Goal: Task Accomplishment & Management: Complete application form

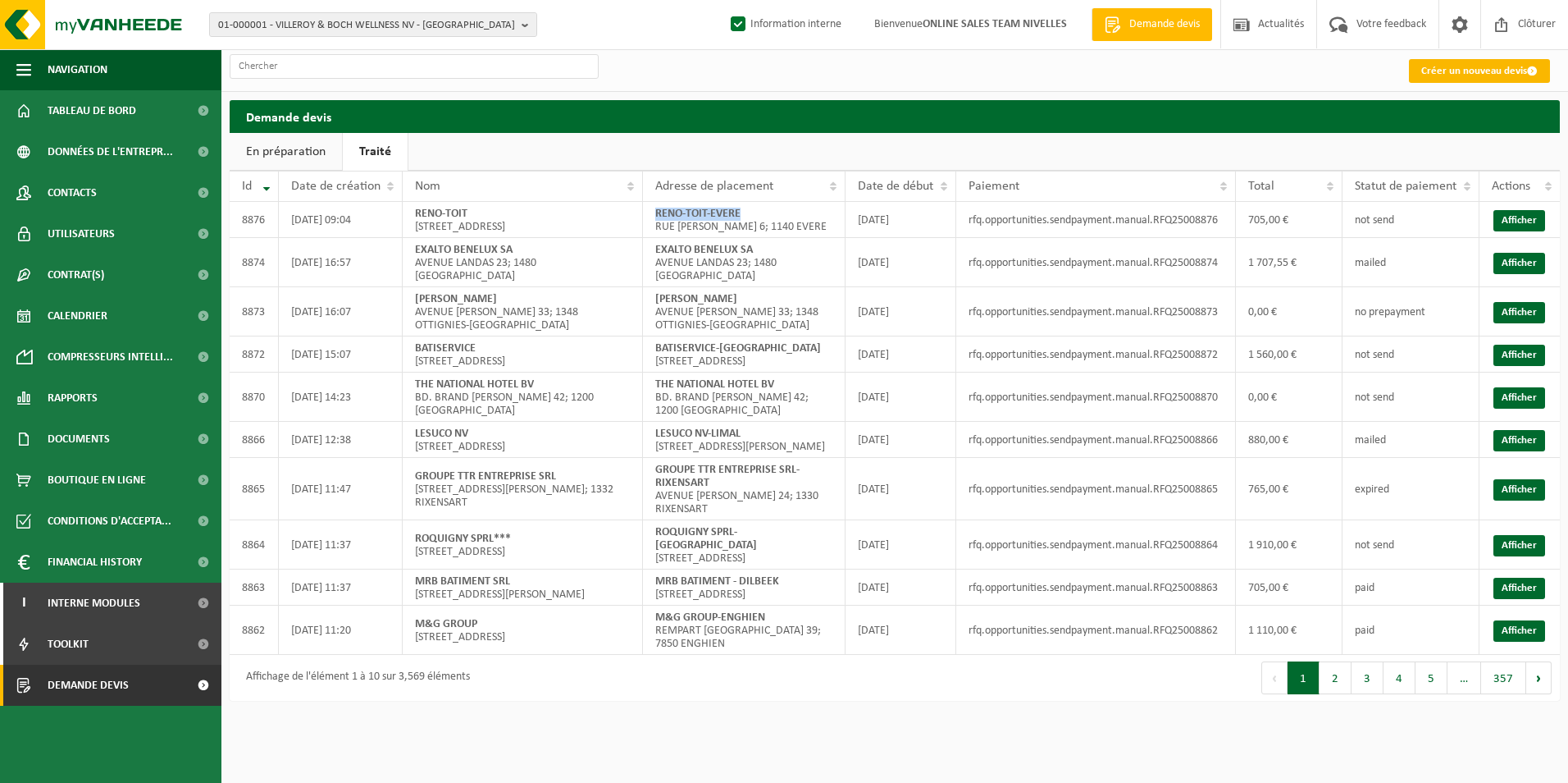
click at [1478, 64] on link "Créer un nouveau devis" at bounding box center [1479, 71] width 141 height 24
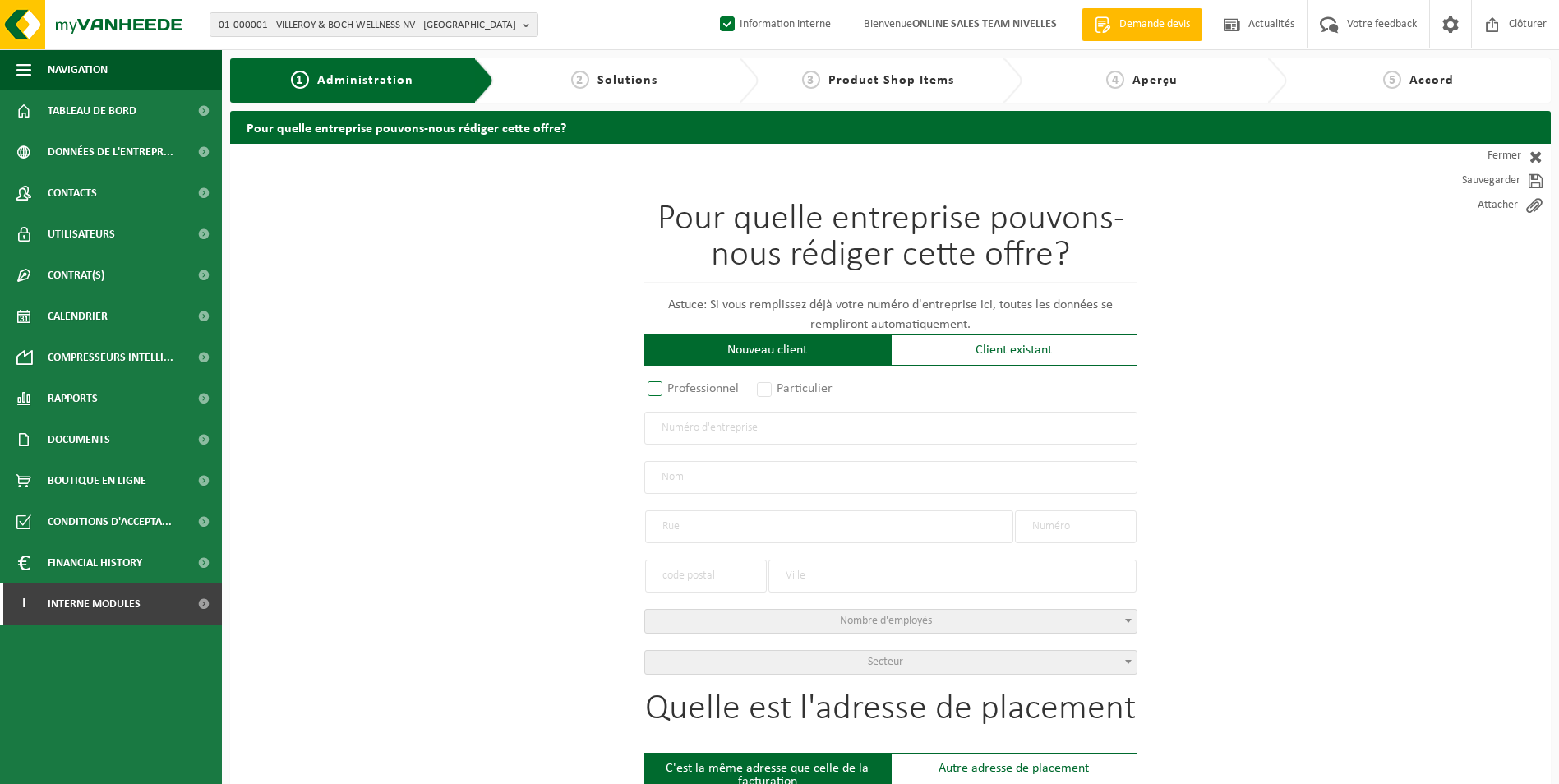
click at [682, 385] on label "Professionnel" at bounding box center [694, 389] width 99 height 23
click at [682, 385] on input "Professionnel" at bounding box center [677, 389] width 11 height 11
radio input "true"
click at [689, 429] on input "text" at bounding box center [890, 428] width 493 height 32
type input "0848888768"
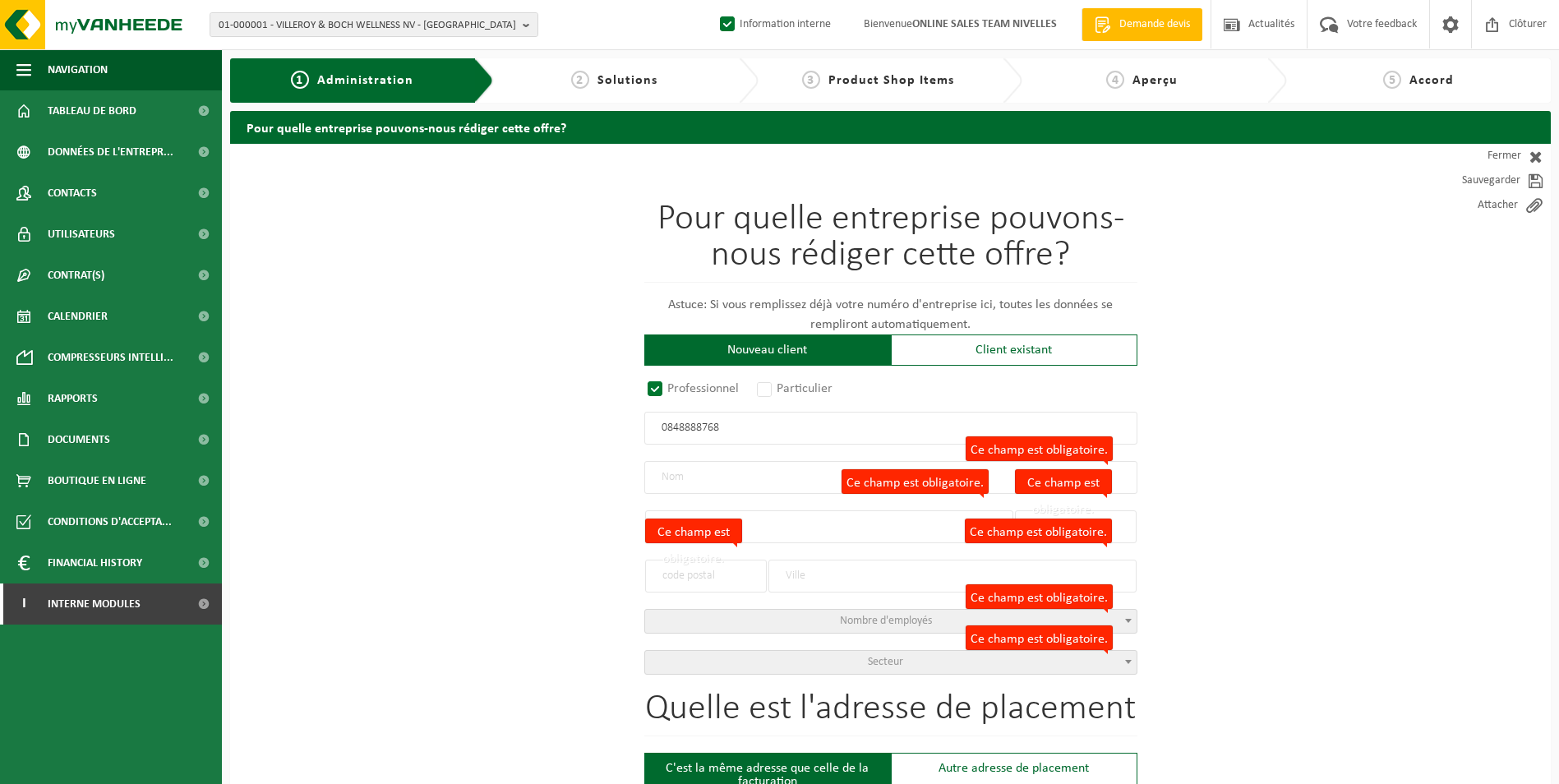
radio input "false"
select select
type input "ALL GREEN ART SPRL"
type input "RUE BELLES PIERRES"
type input "5"
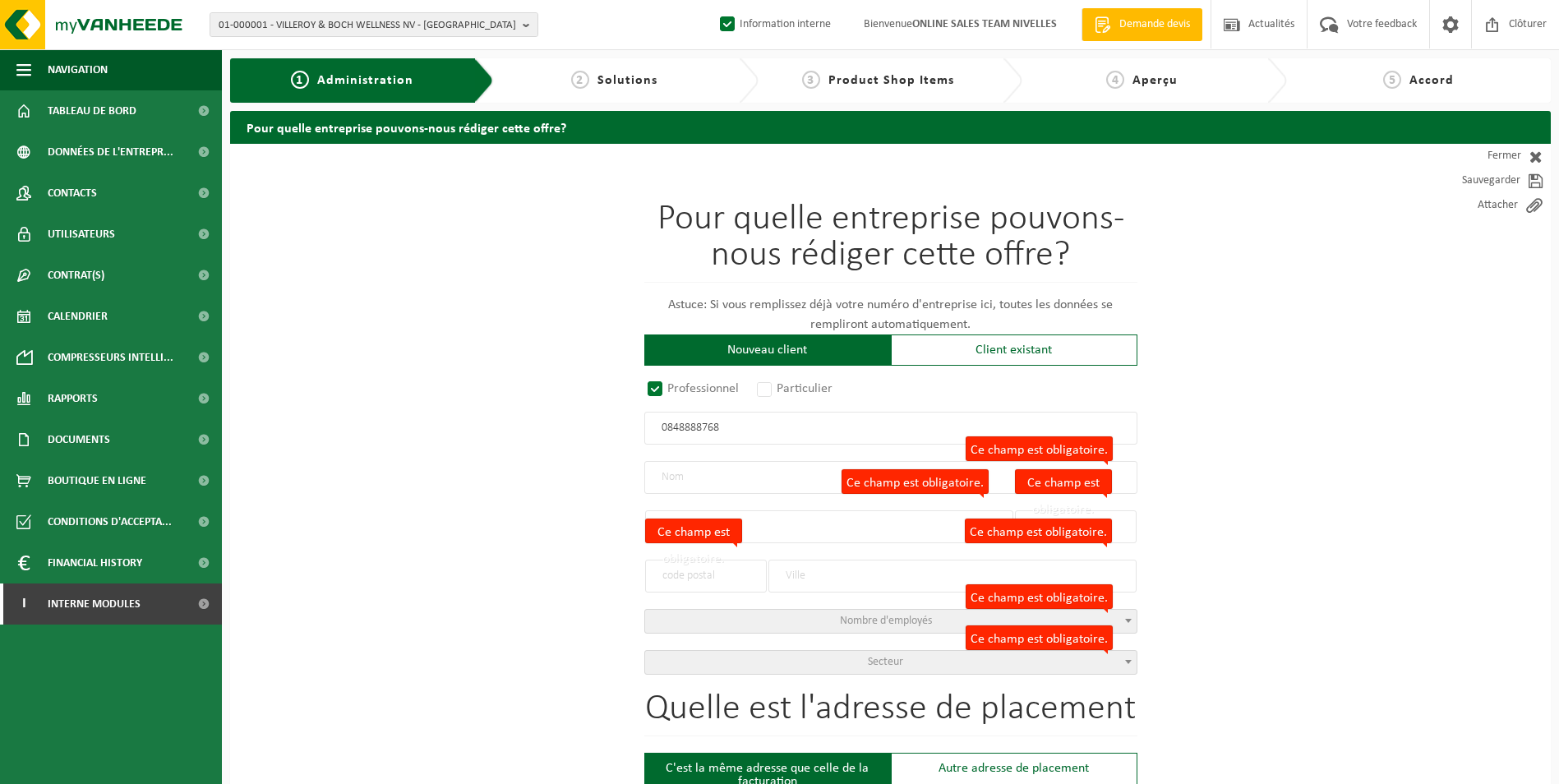
type input "1421"
type input "BRAINE-L'ALLEUD"
type input "2213018277"
radio input "true"
select select "144268"
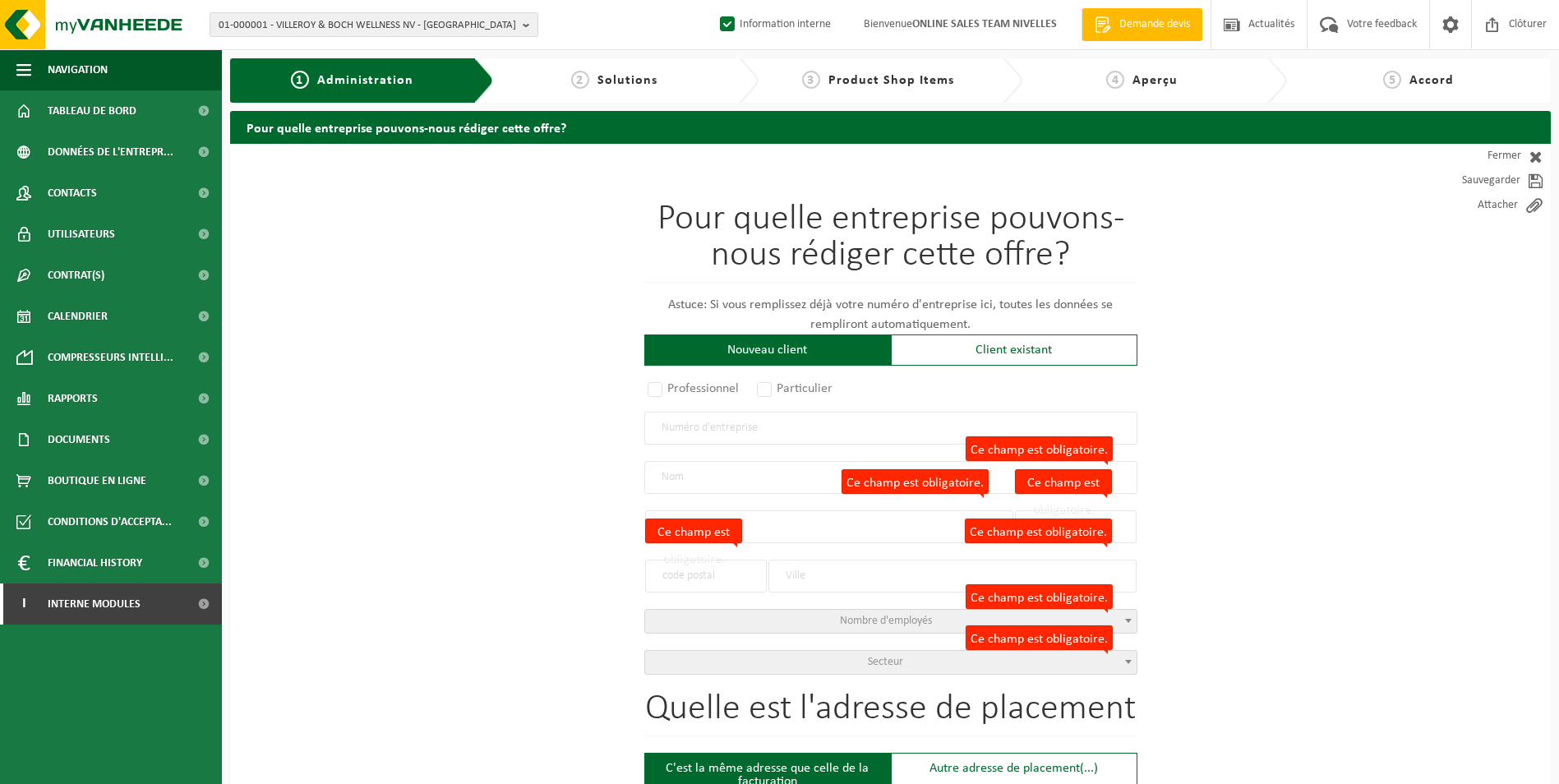
type input "0848.888.768"
type input "ALL GREEN ART"
type input "RUE DES BELLES PIERRES"
type input "5"
type input "1421"
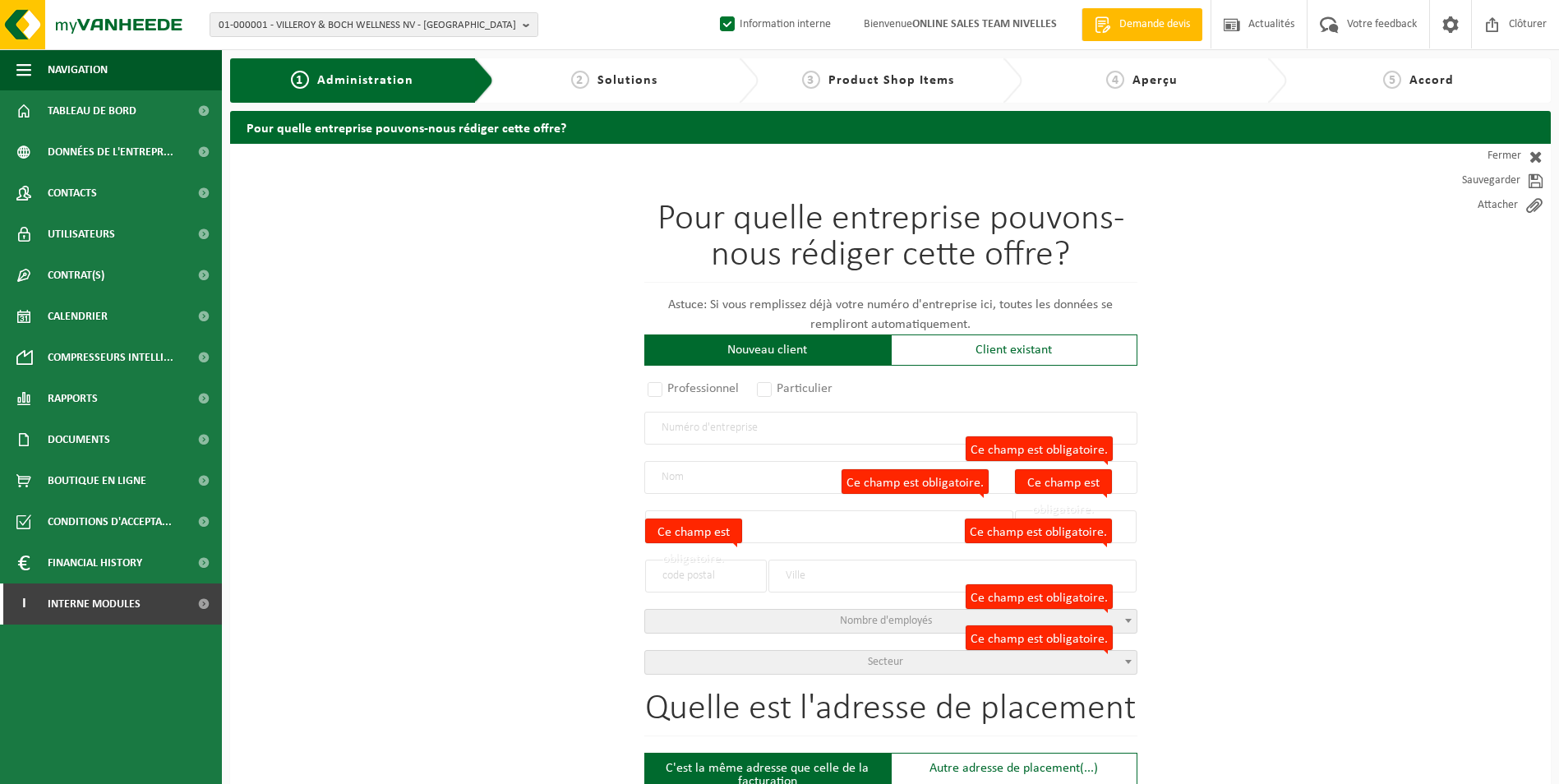
type input "OPHAIN-BOIS-SEIGNEUR-ISAAC"
select select "11"
type input "ALL GREEN ART"
type input "RUE DES BELLES PIERRES"
type input "OPHAIN-BOIS-SEIGNEUR-ISAAC"
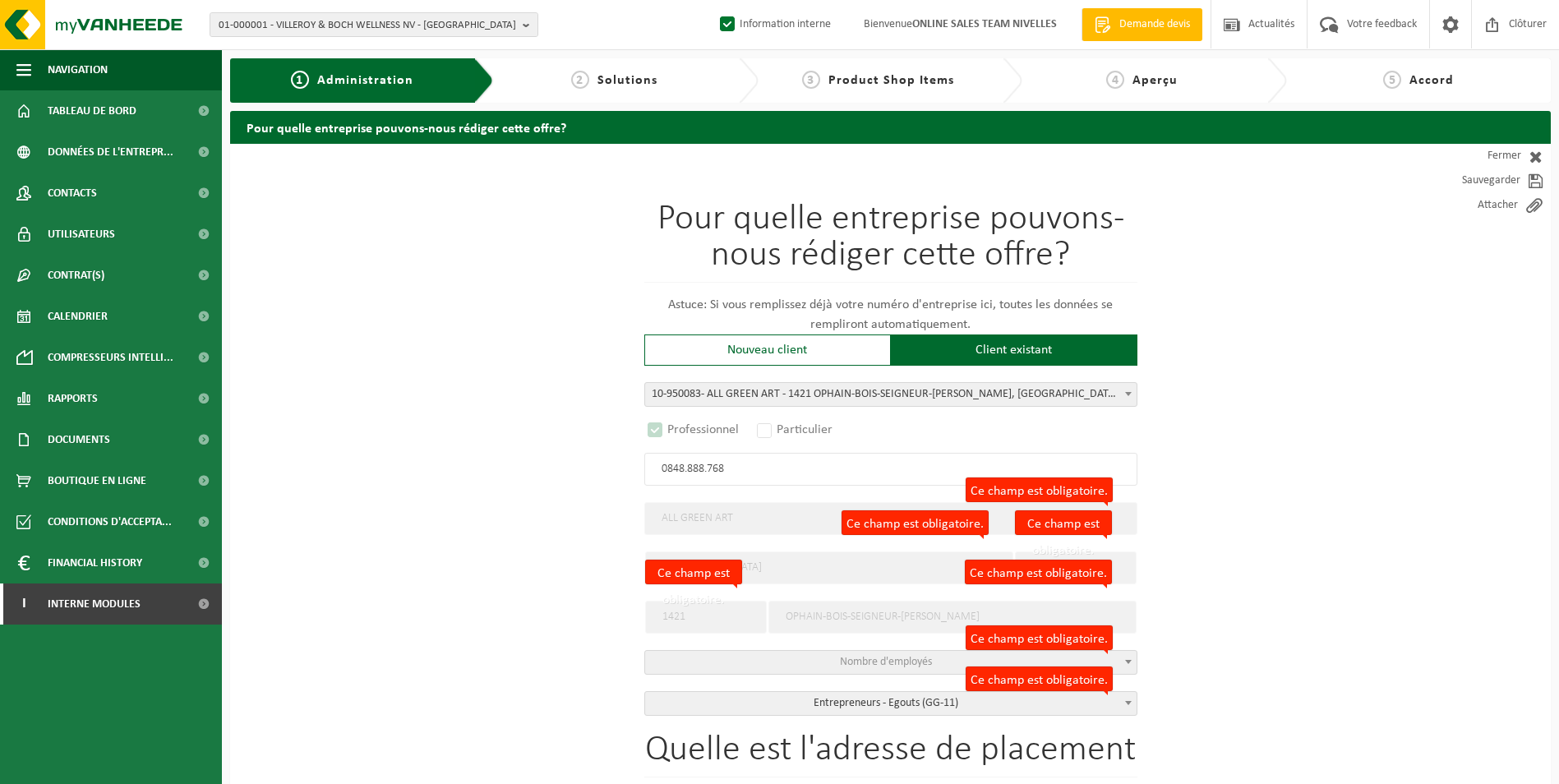
select select "D"
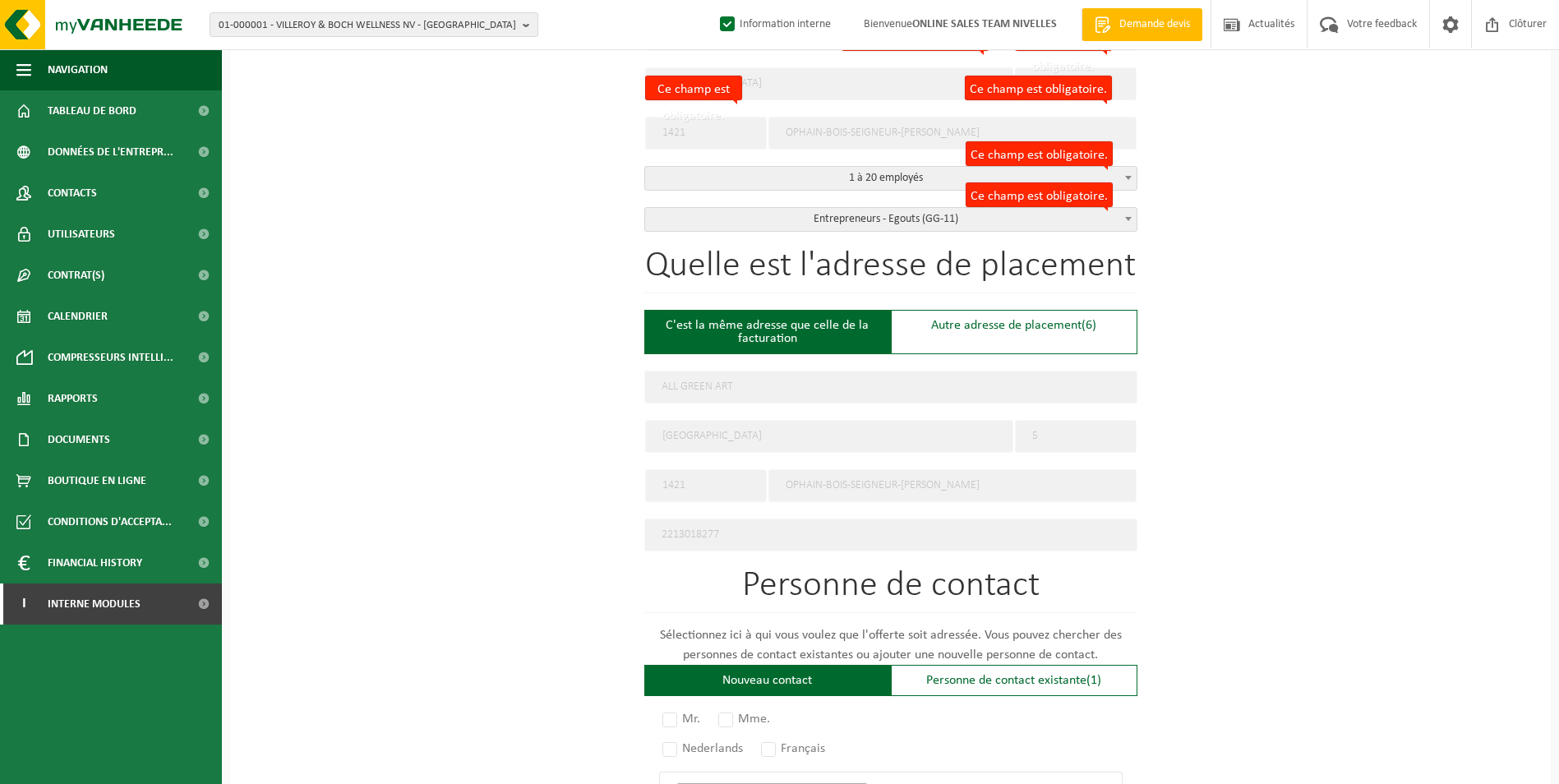
scroll to position [493, 0]
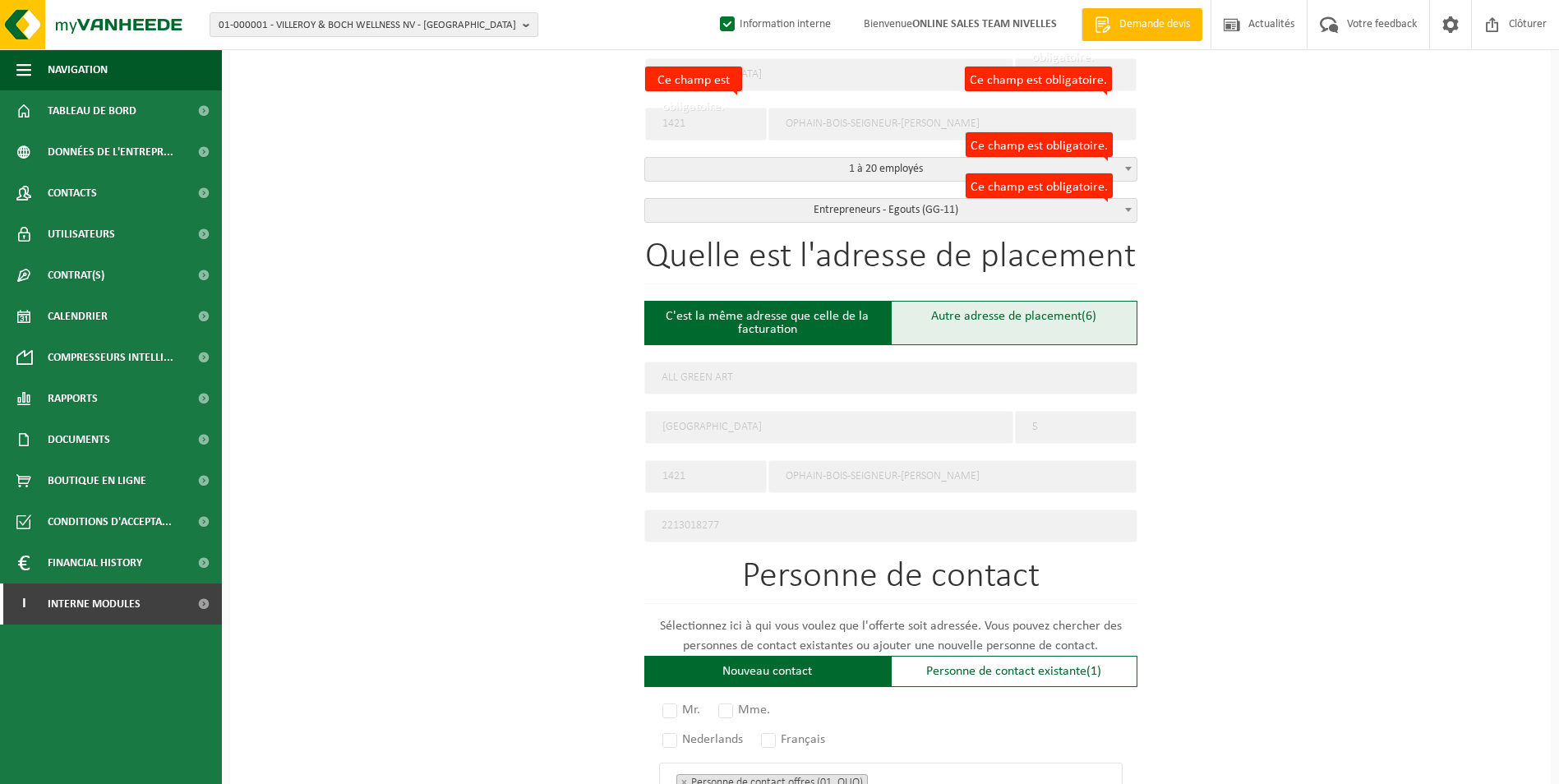
click at [921, 320] on div "Autre adresse de placement (6)" at bounding box center [1014, 323] width 247 height 44
type input "Chantier -"
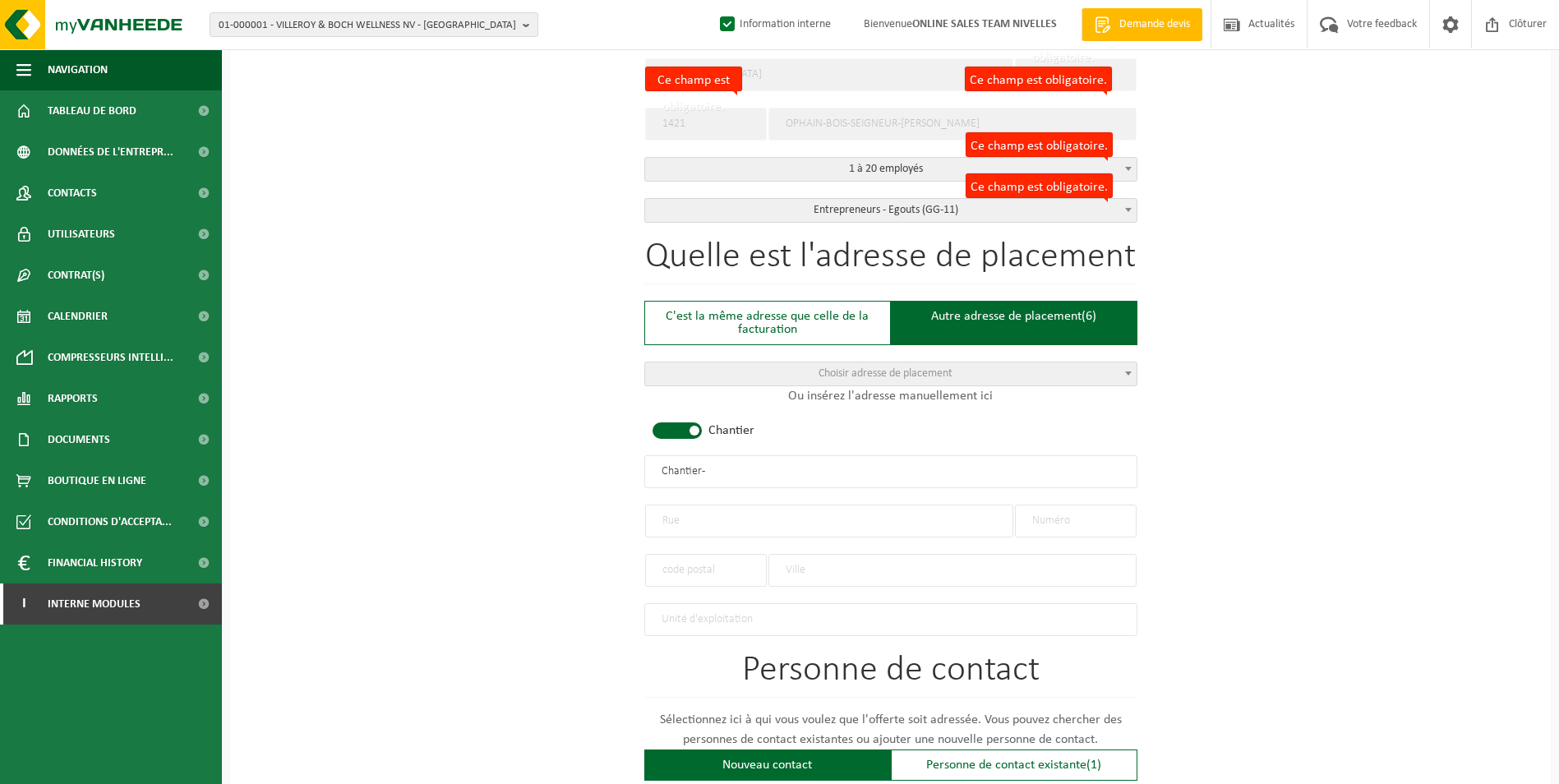
click at [684, 424] on span at bounding box center [677, 430] width 50 height 16
click at [735, 525] on input "text" at bounding box center [829, 521] width 368 height 32
click at [1048, 514] on input "text" at bounding box center [1075, 521] width 121 height 32
type input "361"
click at [842, 510] on input "text" at bounding box center [829, 521] width 368 height 32
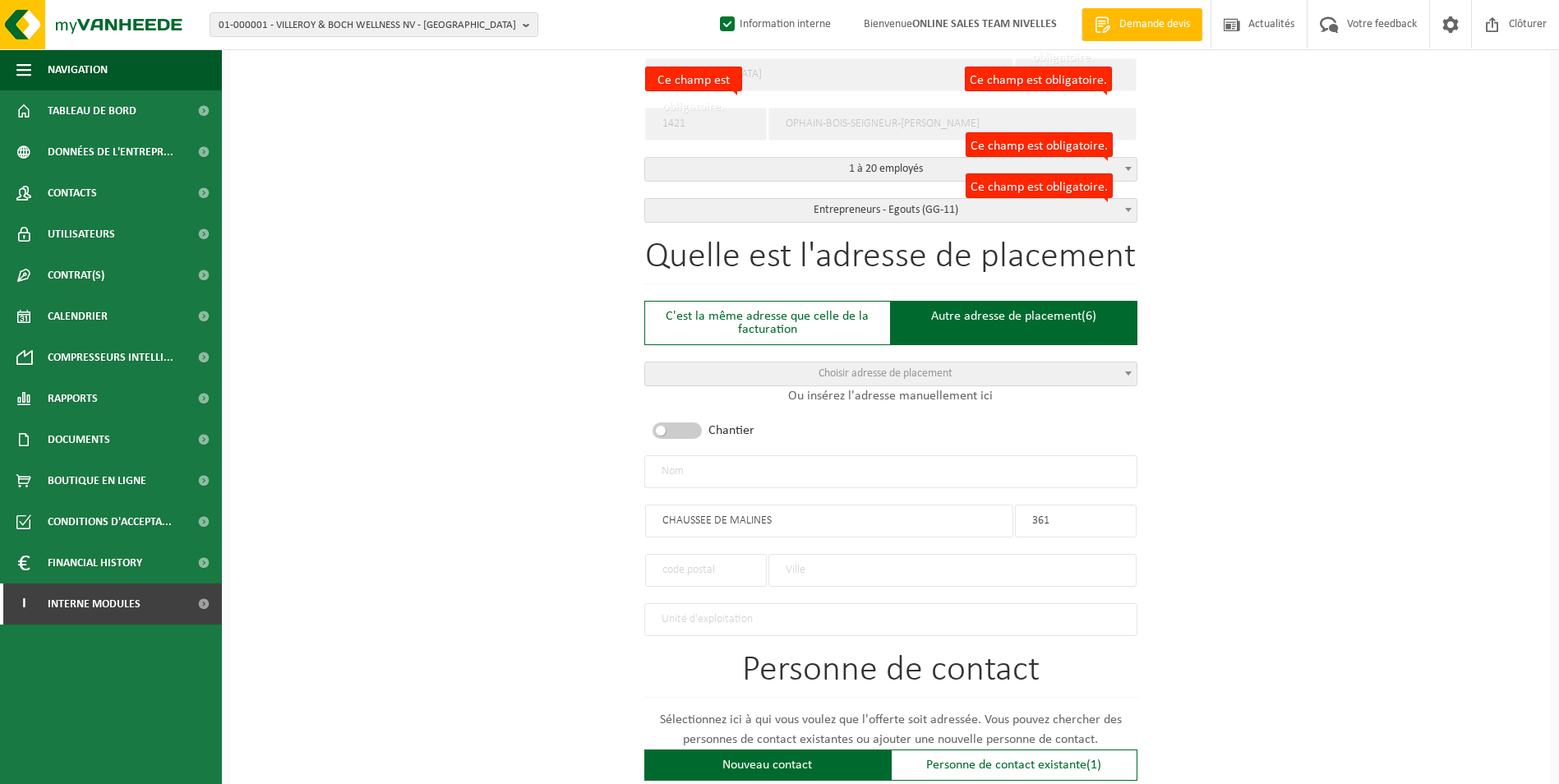
type input "CHAUSSEE DE MALINES"
click at [818, 562] on input "text" at bounding box center [952, 570] width 368 height 32
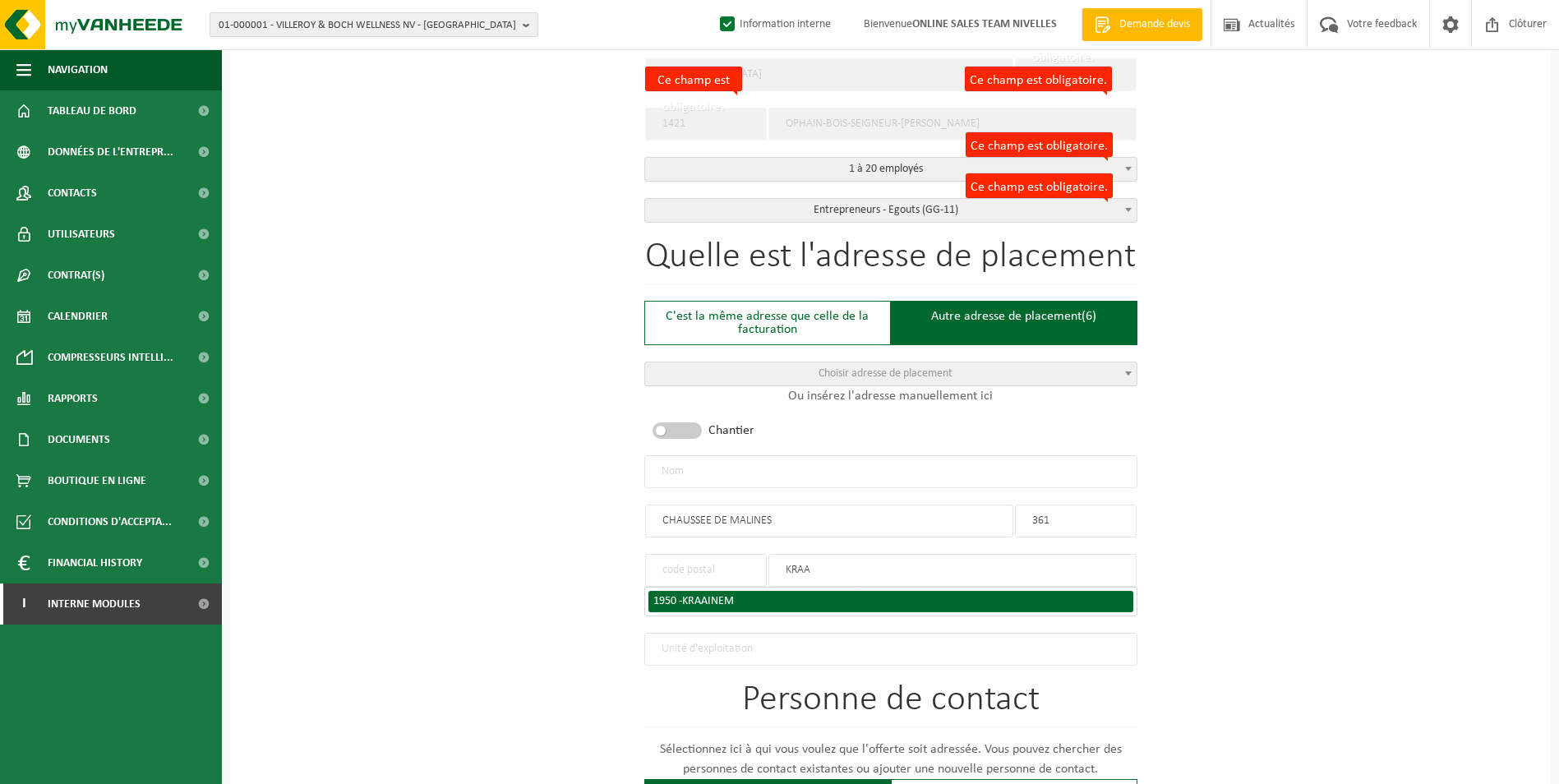
type input "KRAA"
click at [702, 594] on span "KRAAINEM" at bounding box center [707, 600] width 52 height 12
type input "1950"
type input "KRAAINEM"
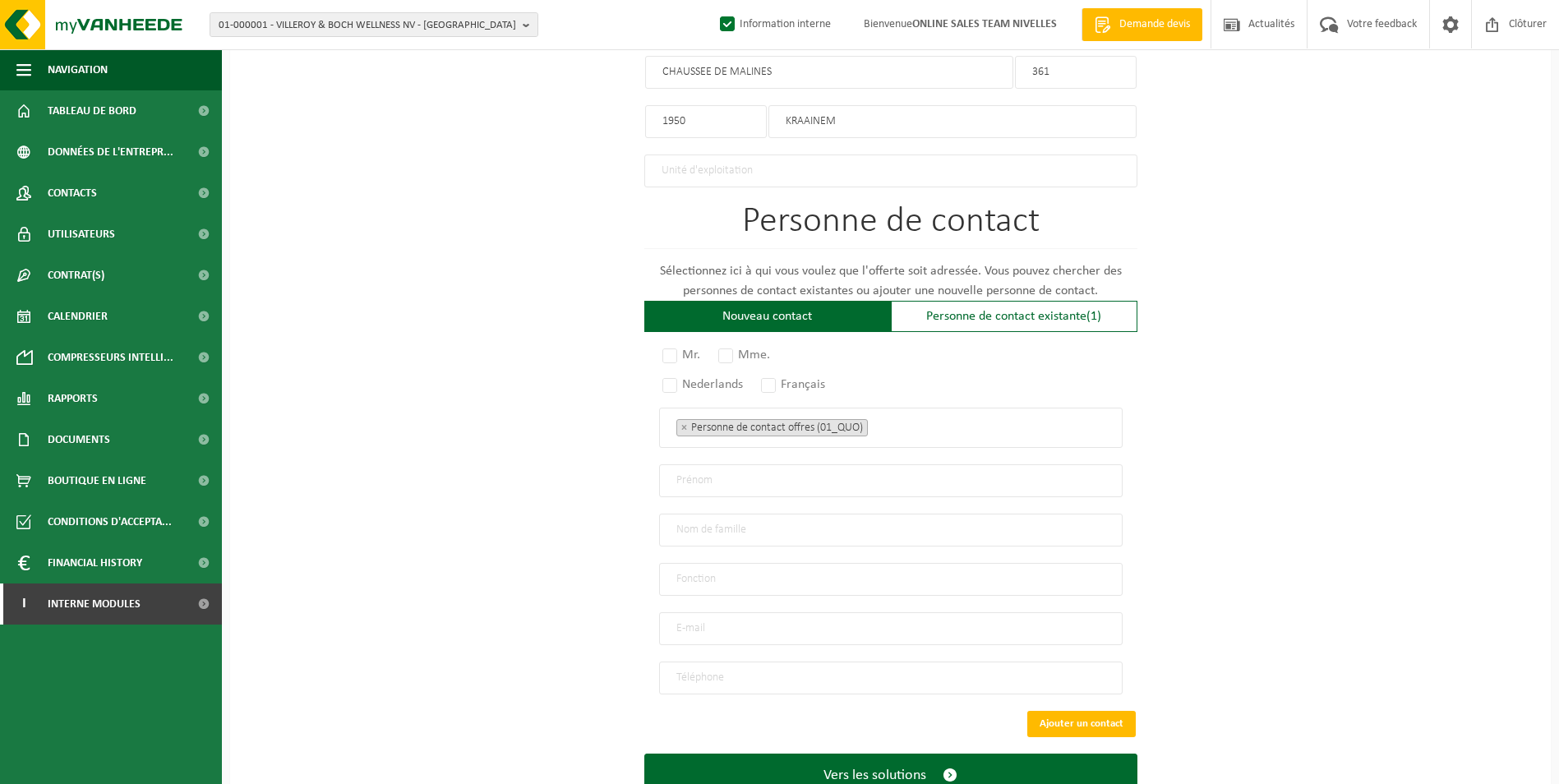
scroll to position [992, 0]
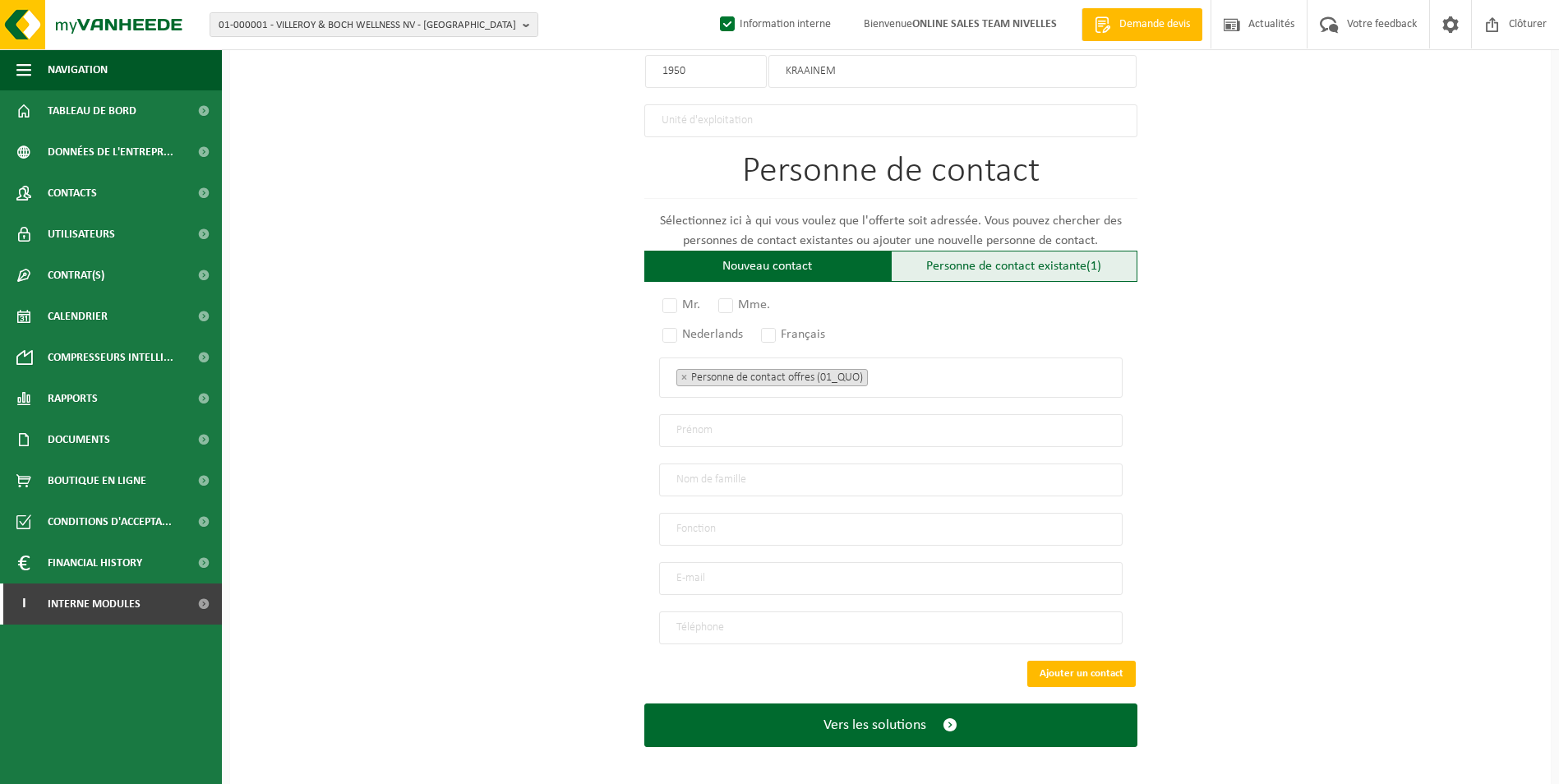
click at [1005, 257] on div "Personne de contact existante (1)" at bounding box center [1014, 266] width 247 height 32
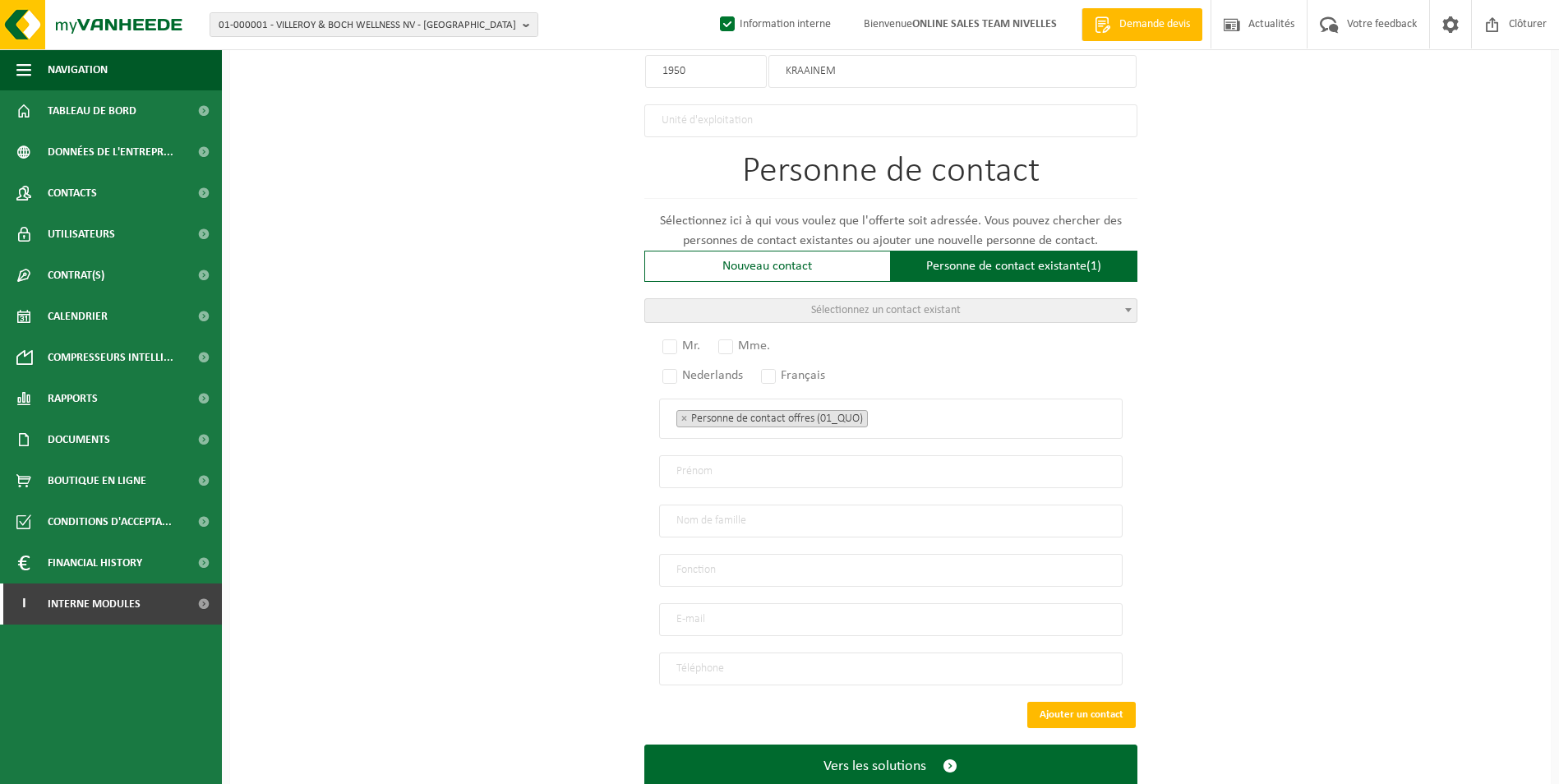
click at [946, 309] on span "Sélectionnez un contact existant" at bounding box center [885, 310] width 149 height 12
select select "{"code":"","firstname":"AMAURY JOHAN DENIS A","surname":"MASSART","gender":"Unk…"
type input "AMAURY JOHAN DENIS A"
type input "MASSART"
type input "Manager"
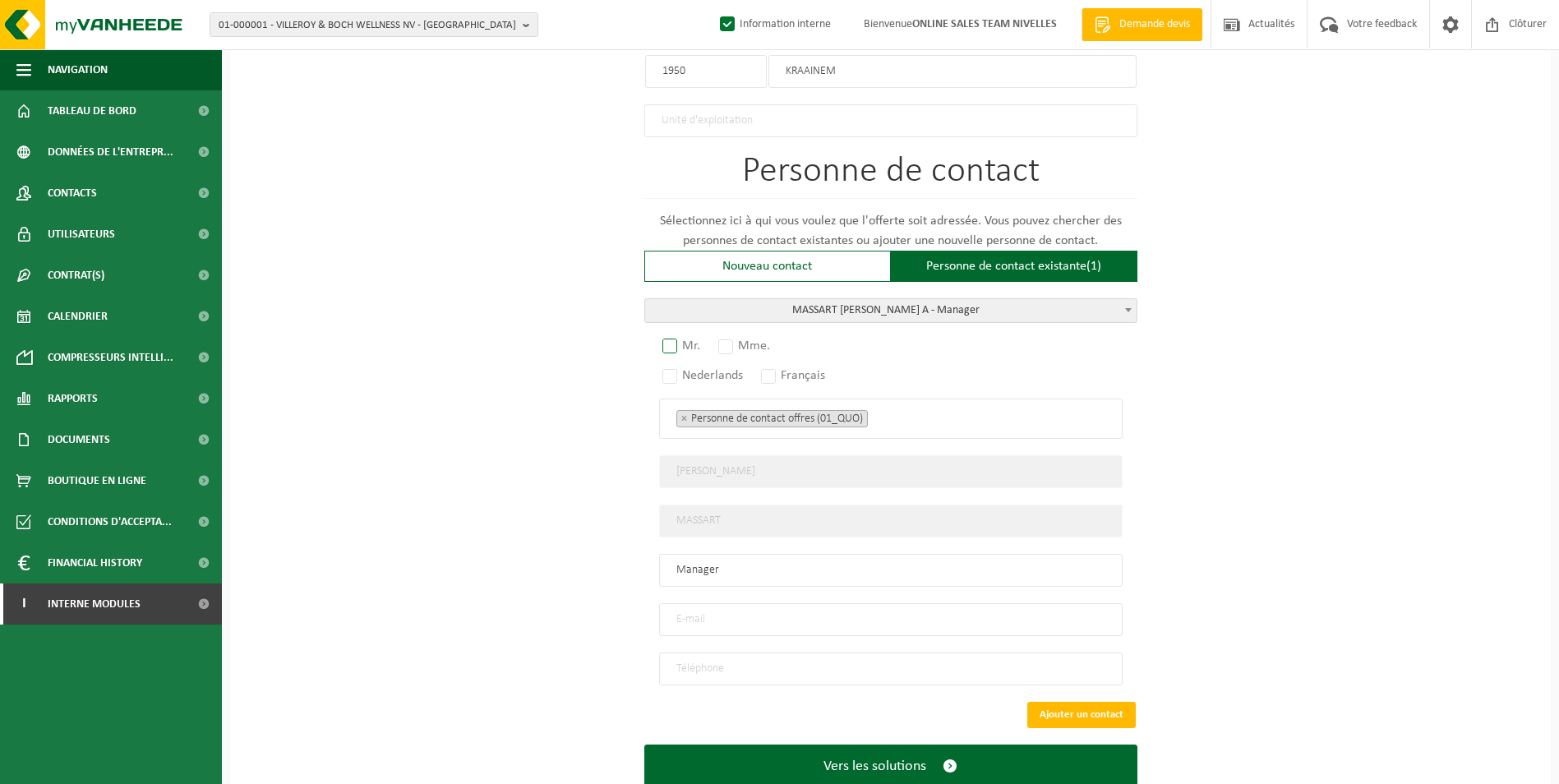
click at [671, 335] on label "Mr." at bounding box center [683, 346] width 46 height 23
radio input "true"
click at [775, 373] on label "Français" at bounding box center [794, 375] width 73 height 23
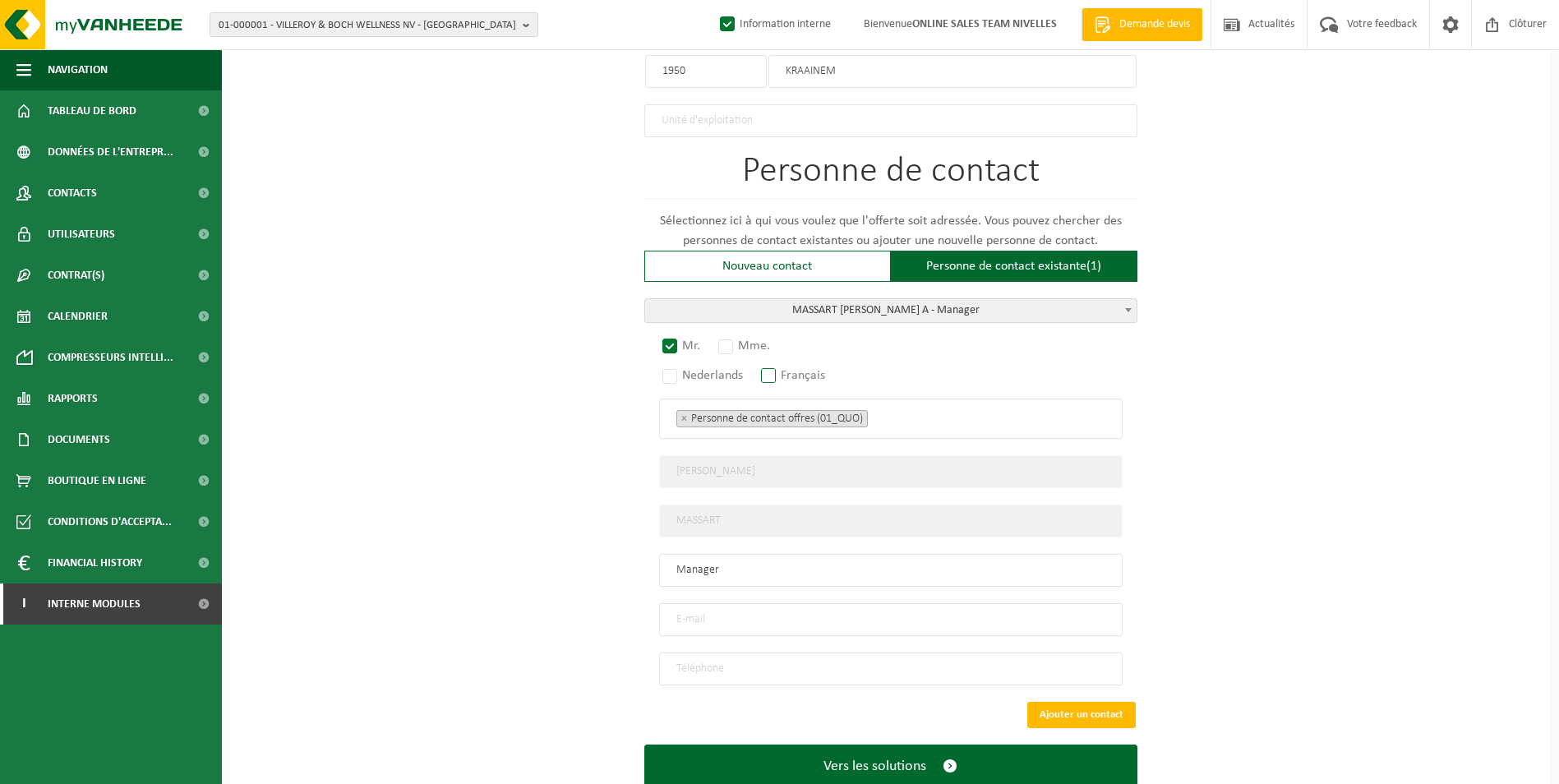
radio input "true"
click at [910, 407] on ul "× Personne de contact offres (01_QUO)" at bounding box center [891, 418] width 429 height 21
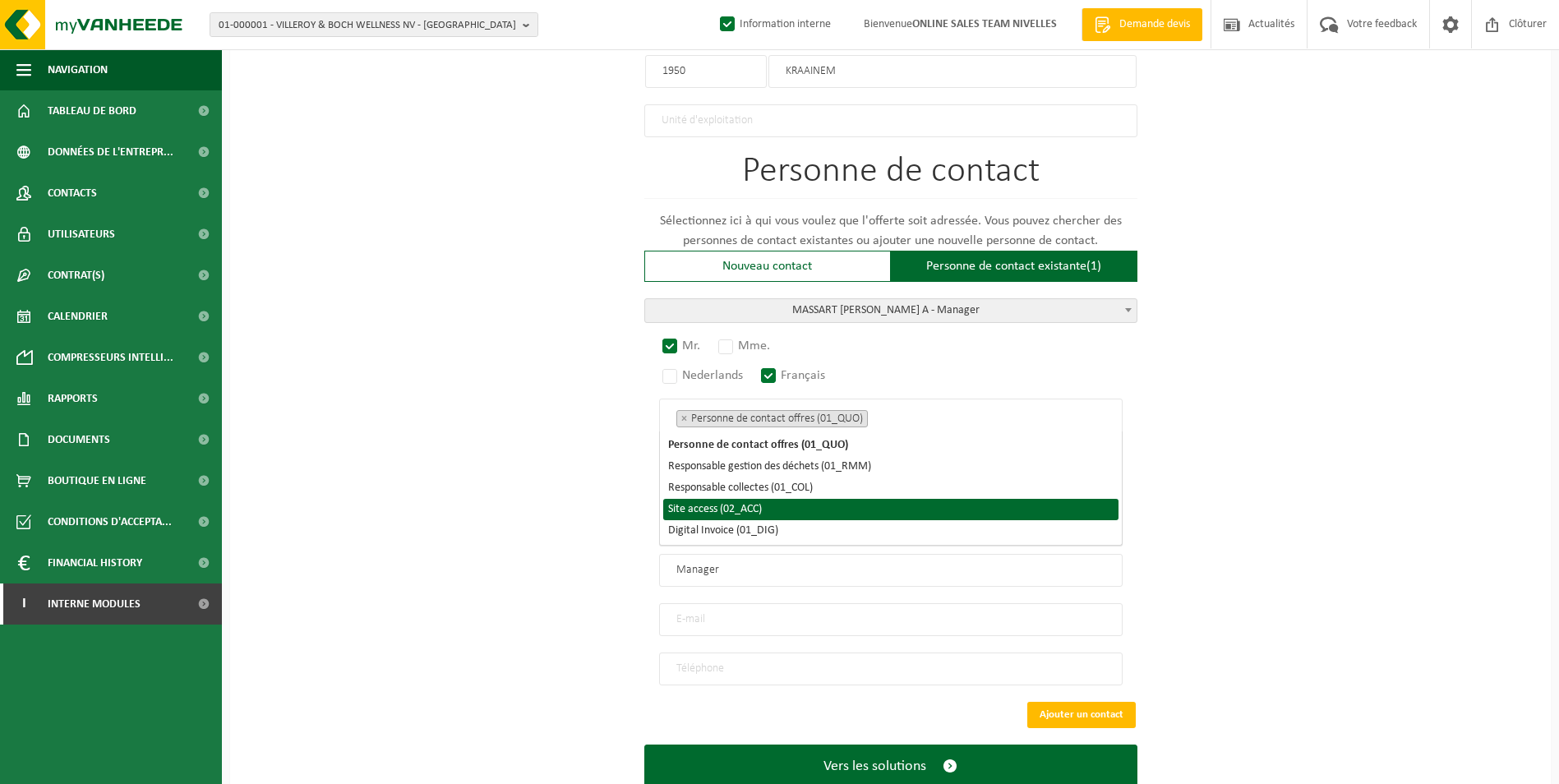
click at [844, 509] on li "Site access (02_ACC)" at bounding box center [890, 509] width 455 height 21
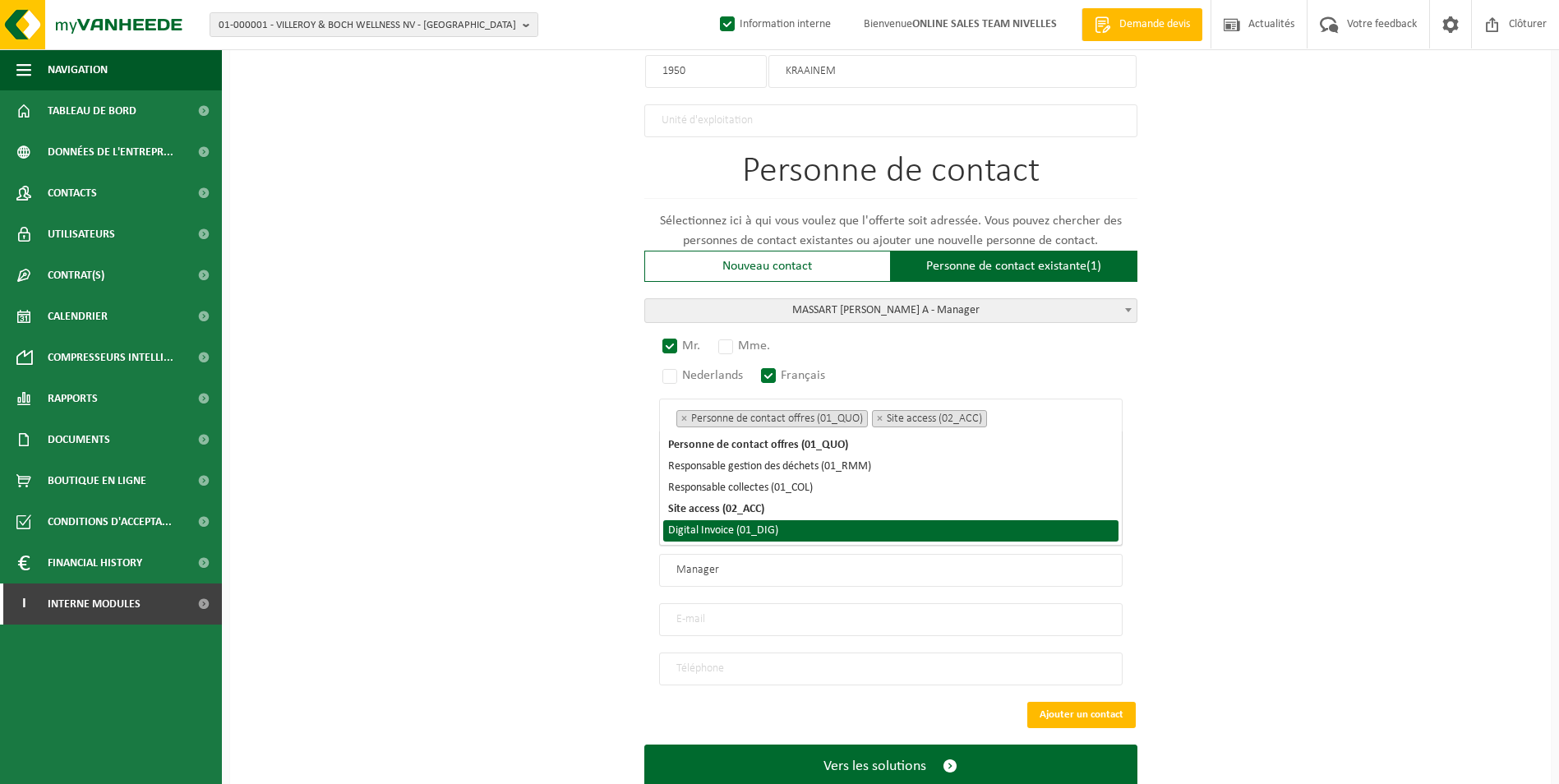
click at [830, 526] on li "Digital Invoice (01_DIG)" at bounding box center [890, 530] width 455 height 21
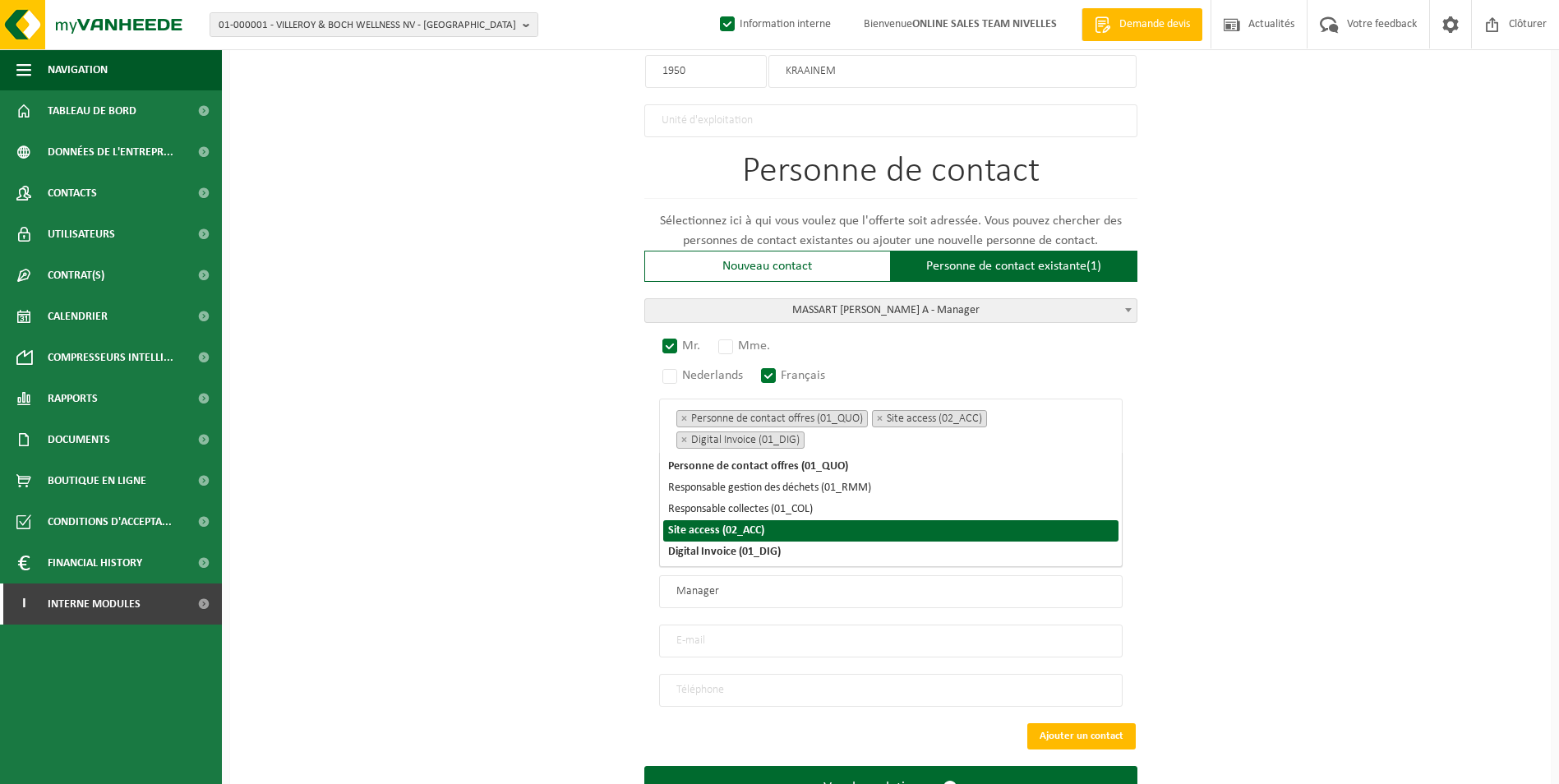
click at [401, 526] on div "Pour quelle entreprise pouvons-nous rédiger cette offre? Astuce: Si vous rempli…" at bounding box center [890, 1] width 1321 height 1698
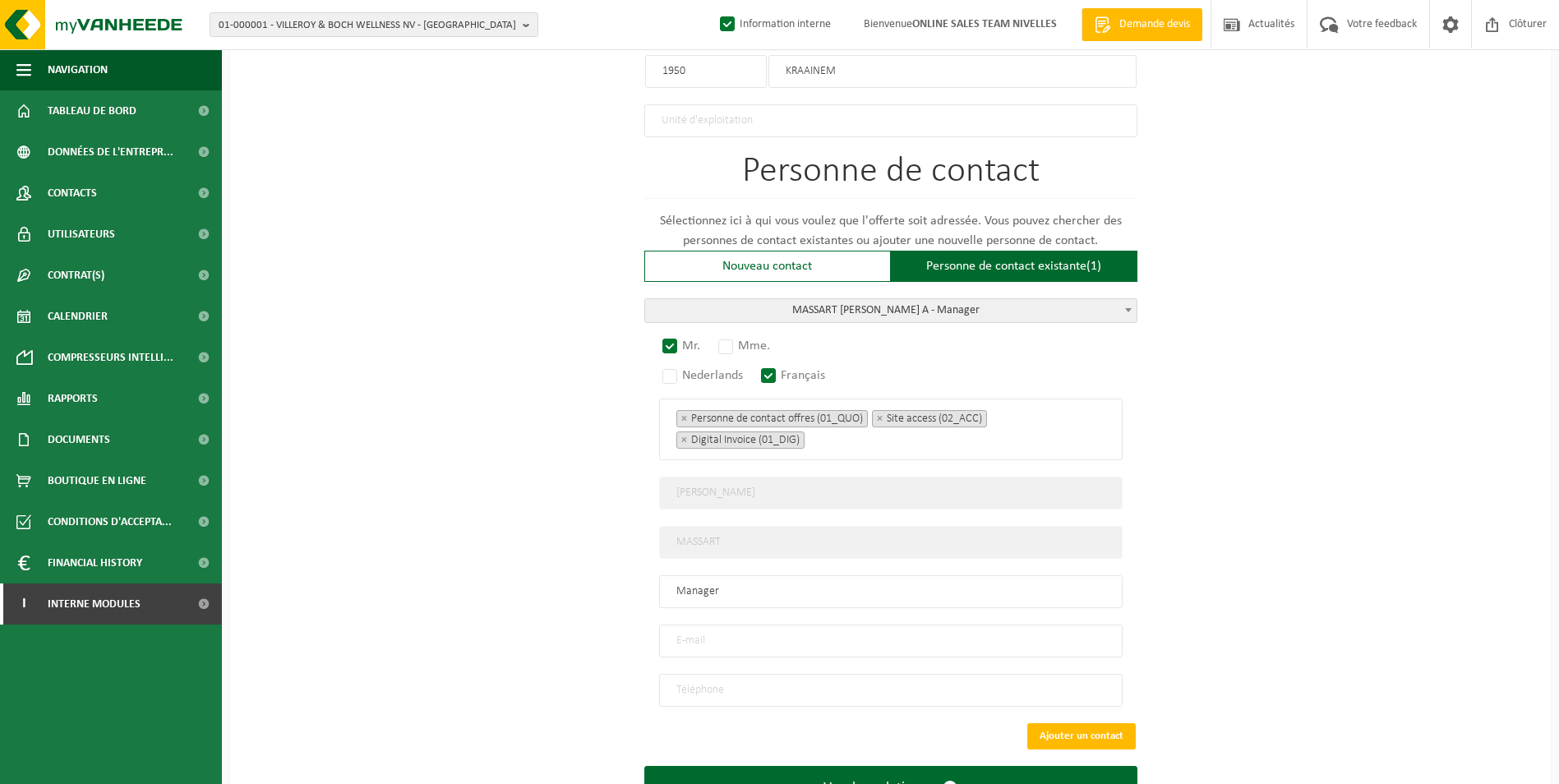
click at [760, 636] on input "email" at bounding box center [891, 641] width 464 height 32
click at [763, 625] on input "email" at bounding box center [891, 641] width 464 height 32
click at [717, 635] on input "INFO" at bounding box center [891, 641] width 464 height 32
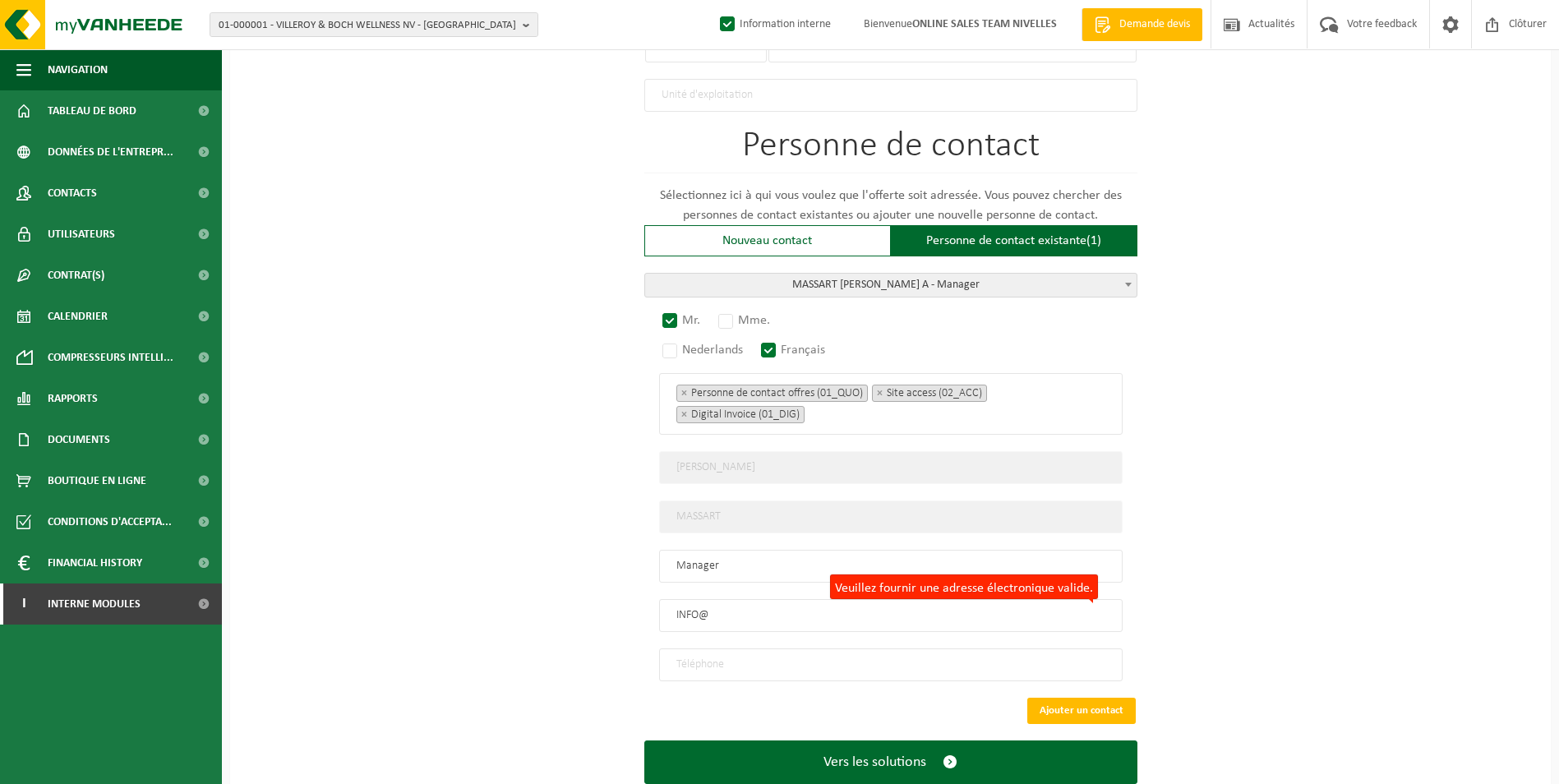
scroll to position [1054, 0]
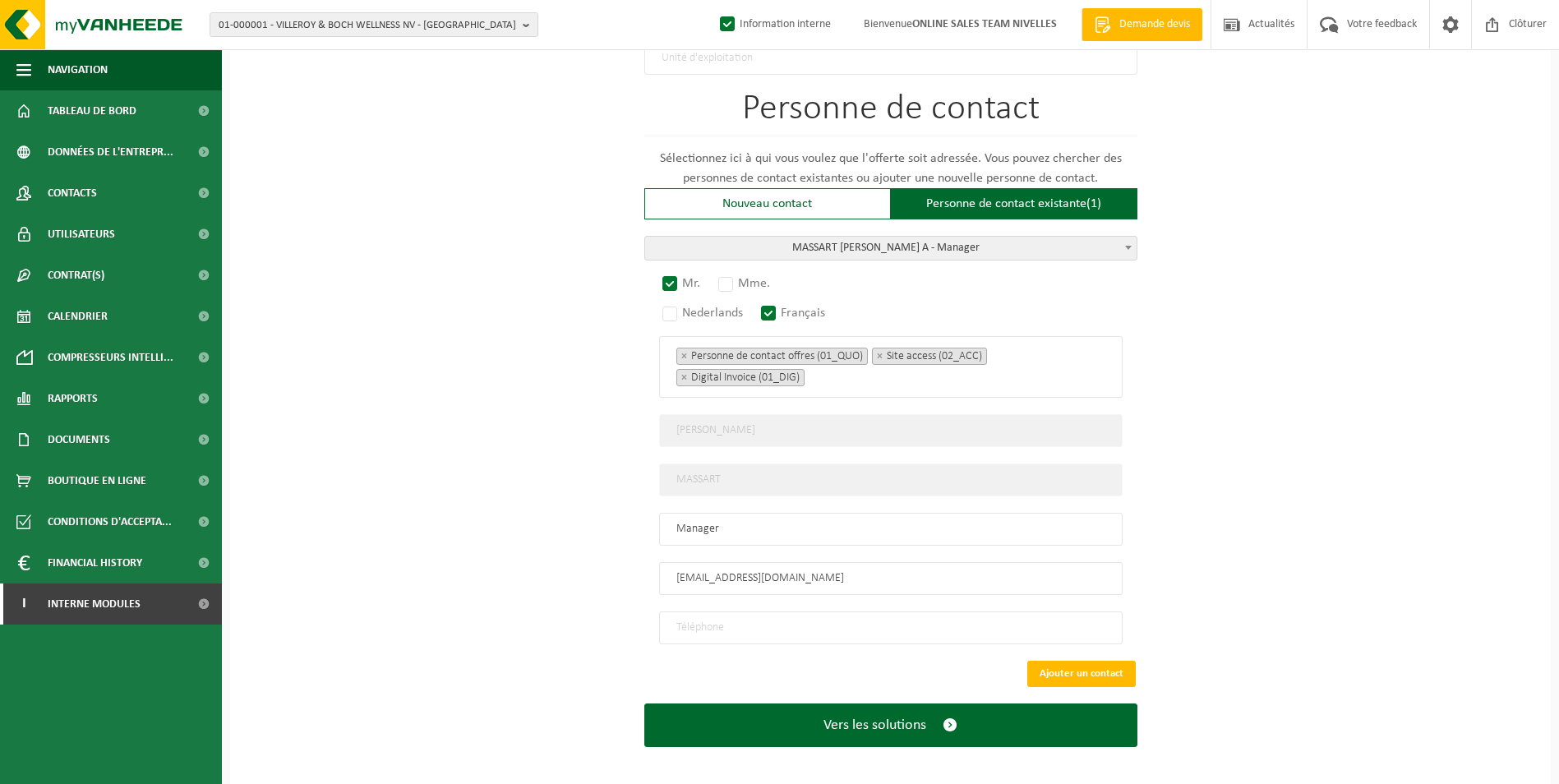
type input "INFO@ALLGREENART.BE"
click at [697, 616] on input "tel" at bounding box center [891, 628] width 464 height 32
click at [710, 611] on input "tel" at bounding box center [891, 628] width 464 height 32
type input "+32 473 65 89 00"
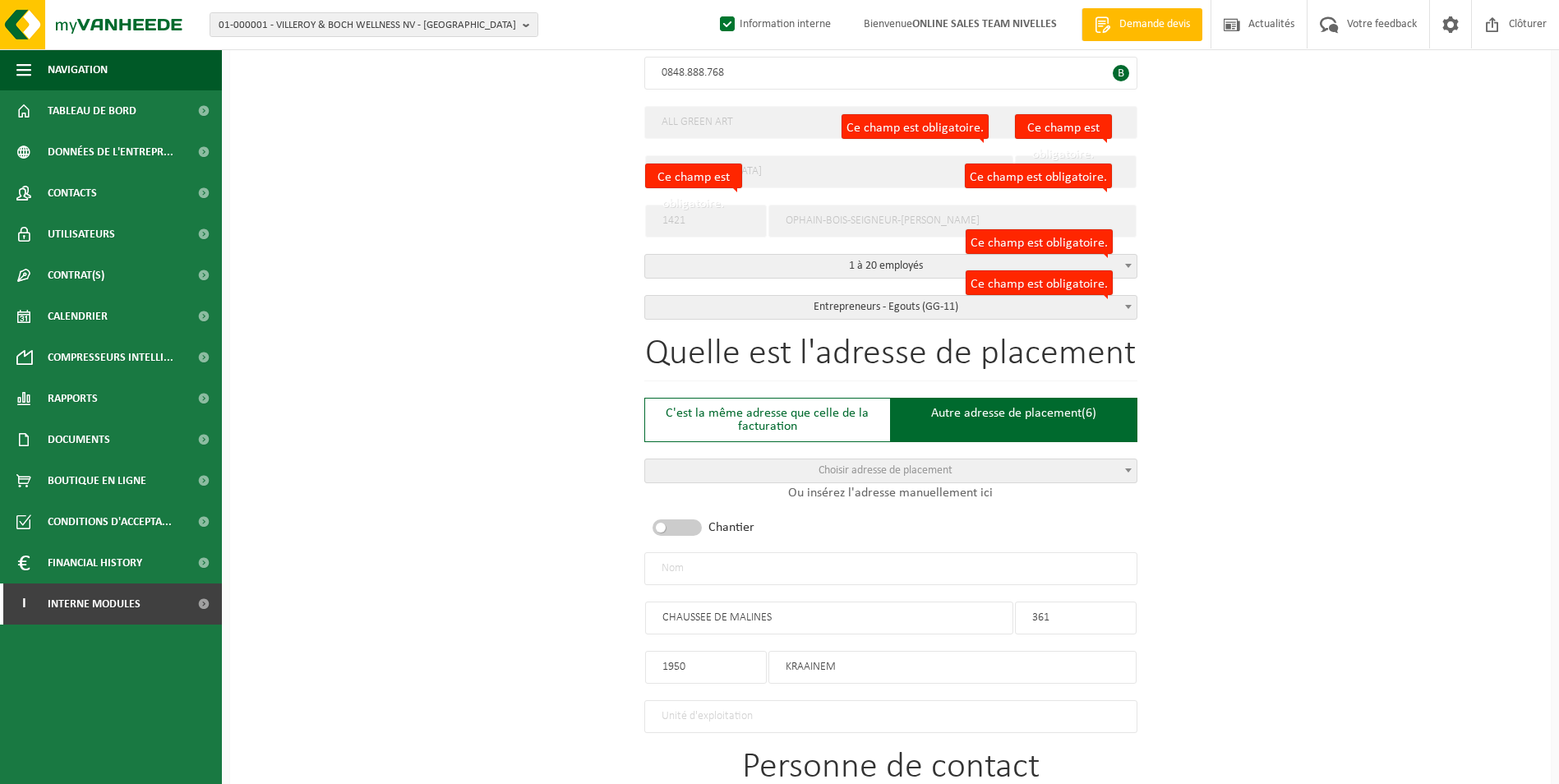
scroll to position [313, 0]
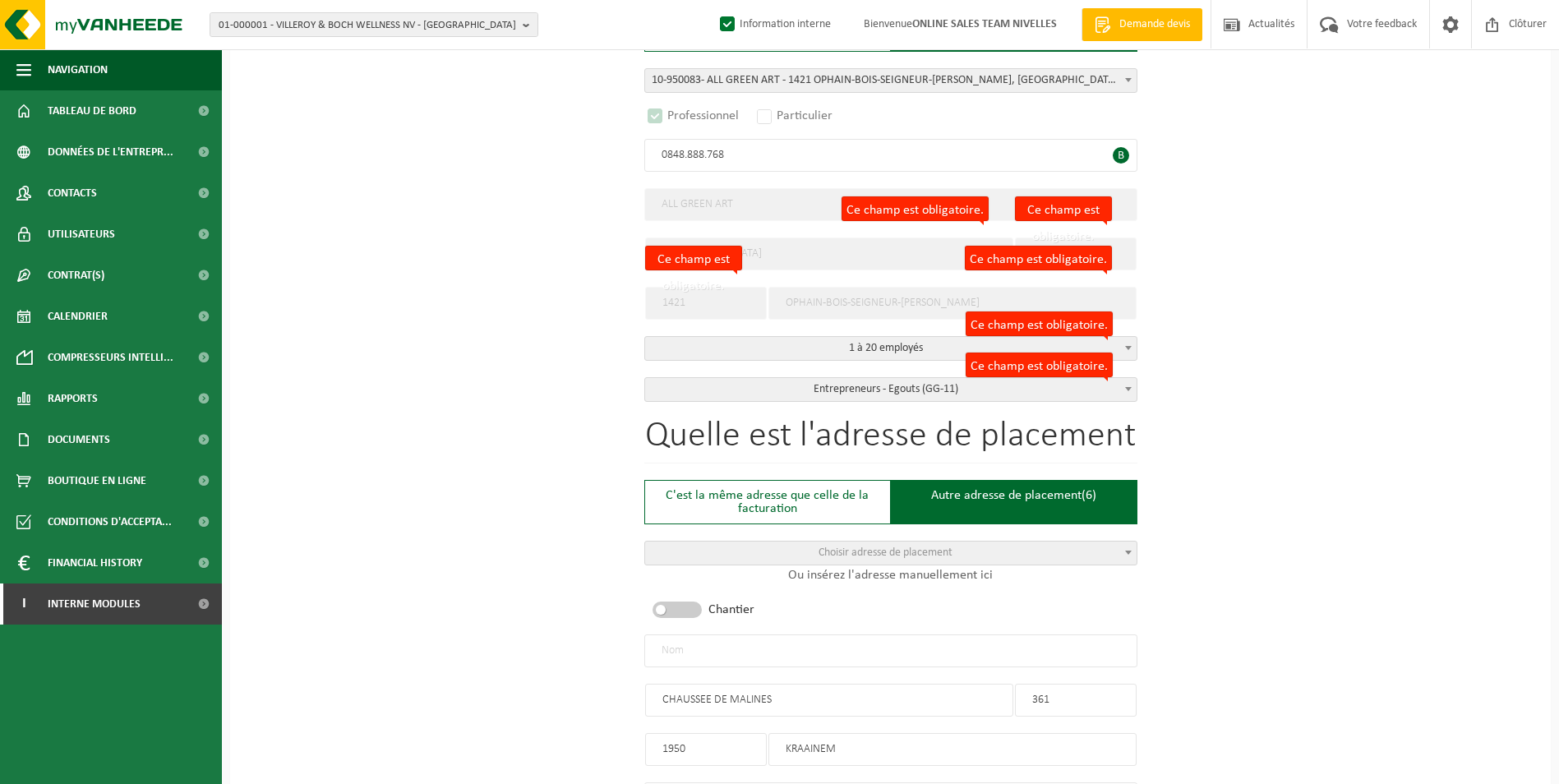
click at [921, 652] on input "text" at bounding box center [890, 651] width 493 height 32
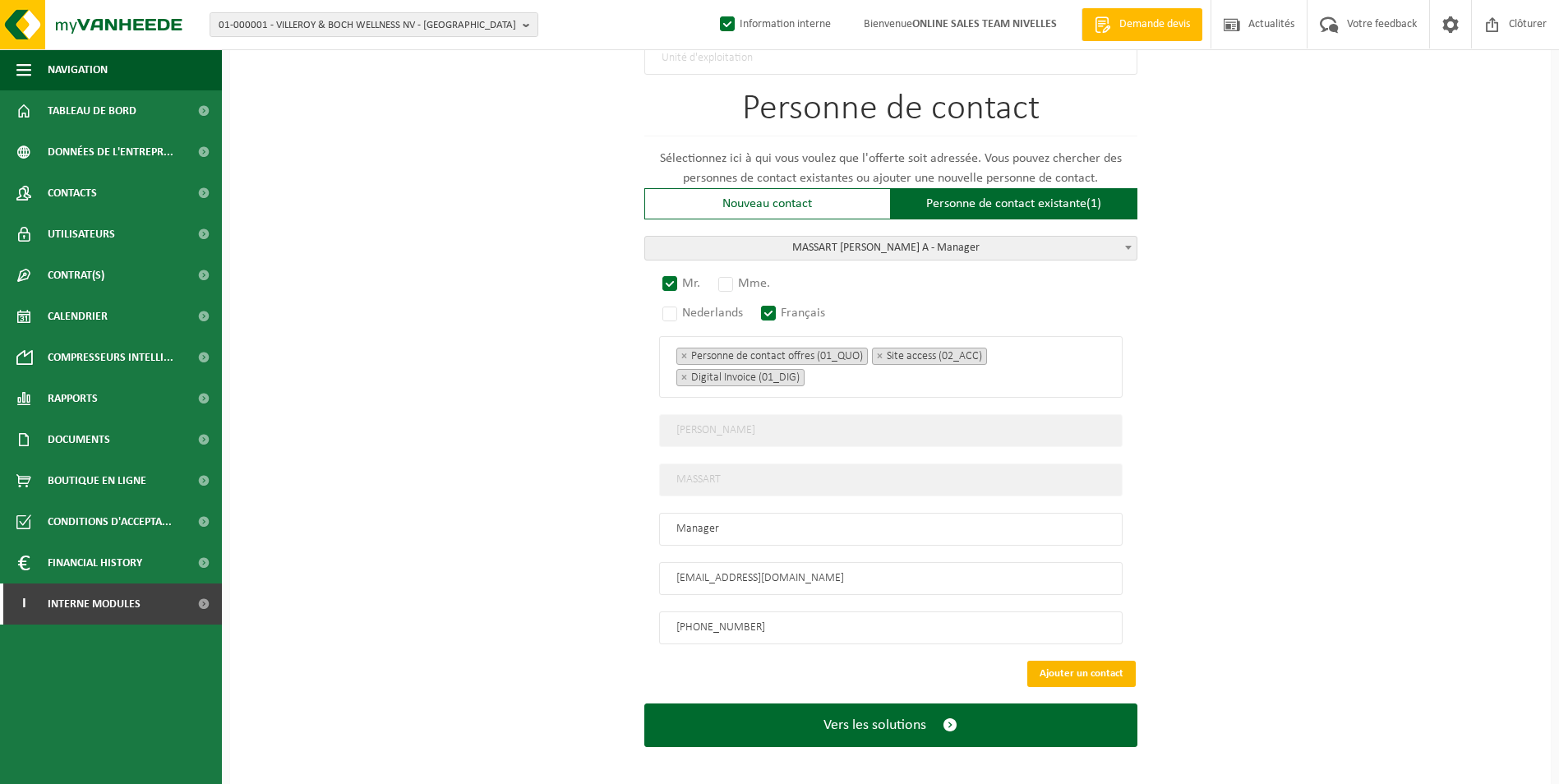
type input "ALL GREEN ART-KRAAINEM"
click at [1061, 660] on button "Ajouter un contact" at bounding box center [1081, 673] width 108 height 26
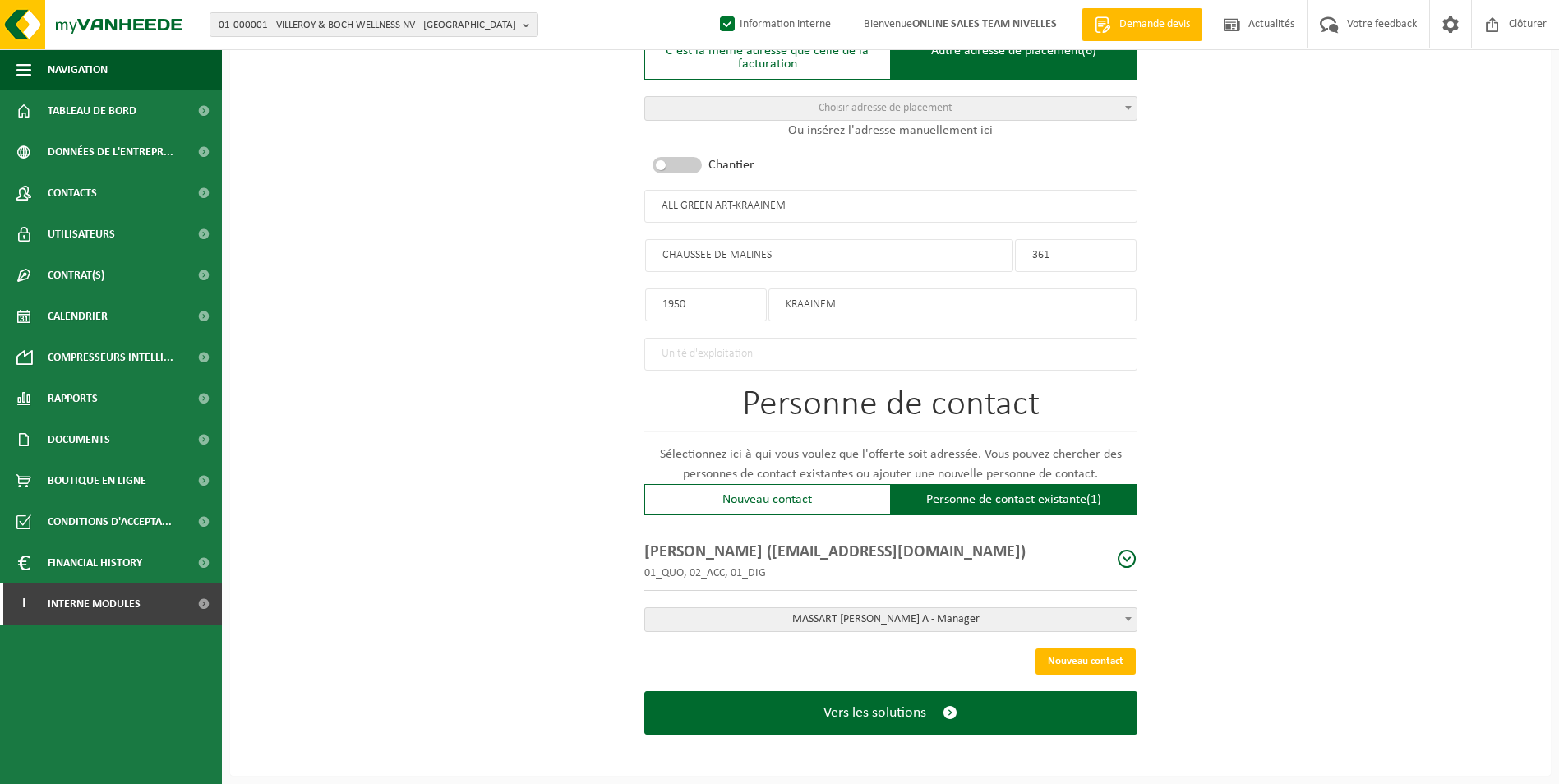
scroll to position [751, 0]
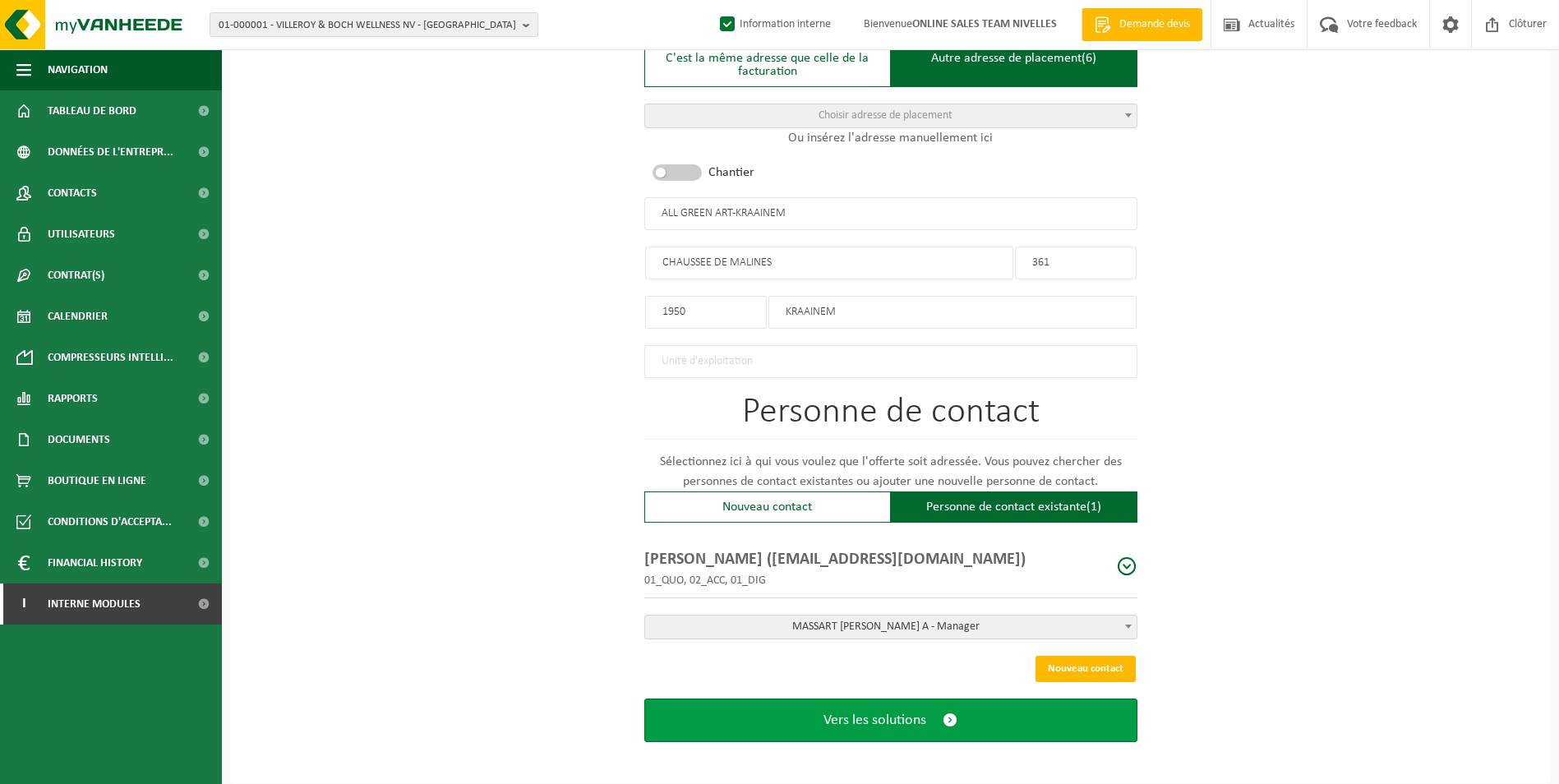
click at [882, 732] on button "Vers les solutions" at bounding box center [890, 720] width 493 height 44
click at [875, 714] on span "Vers les solutions" at bounding box center [875, 720] width 103 height 17
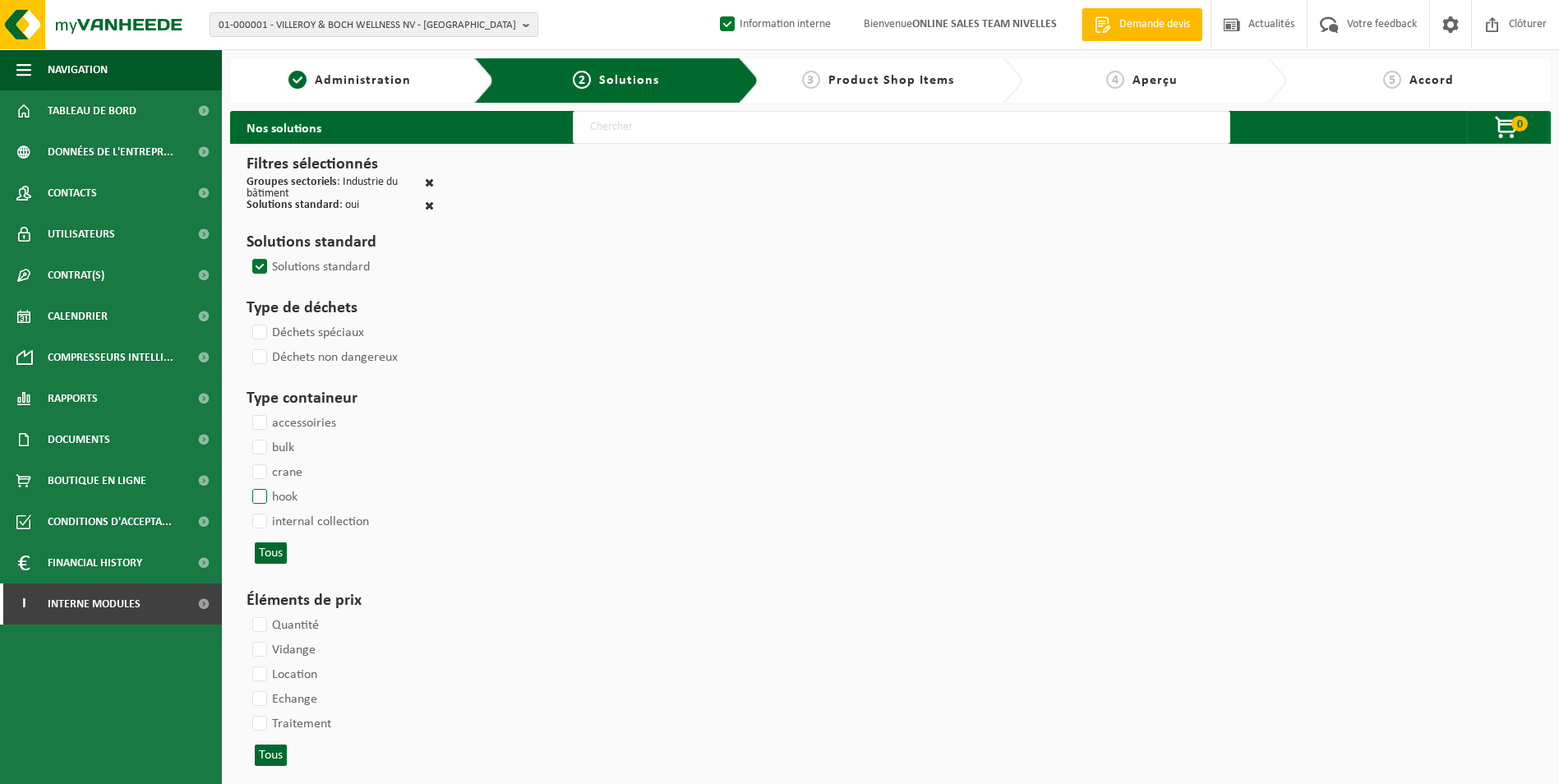
click at [255, 499] on label "hook" at bounding box center [273, 497] width 49 height 25
click at [247, 485] on input "hook" at bounding box center [246, 484] width 1 height 1
checkbox input "true"
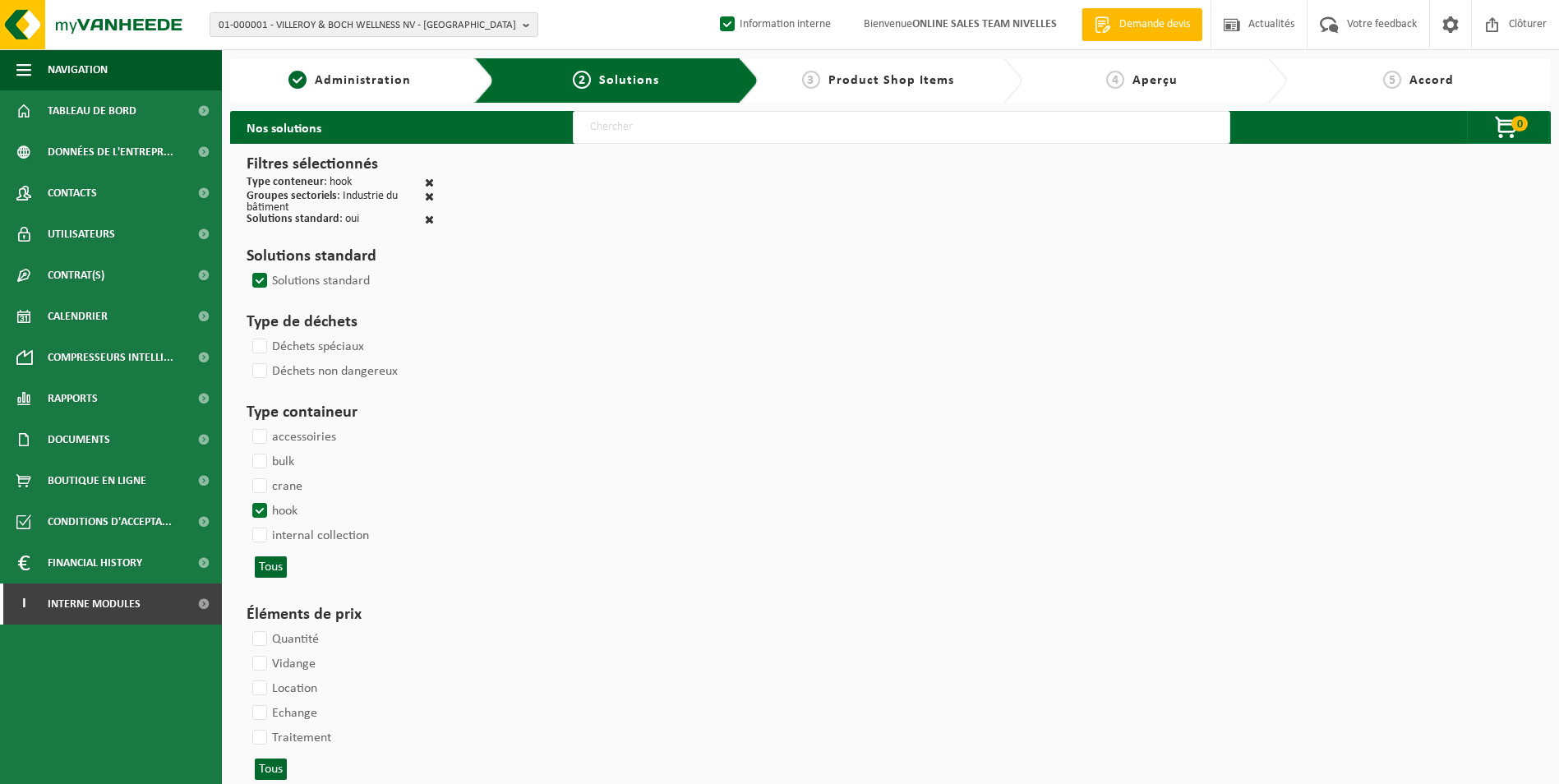
select select
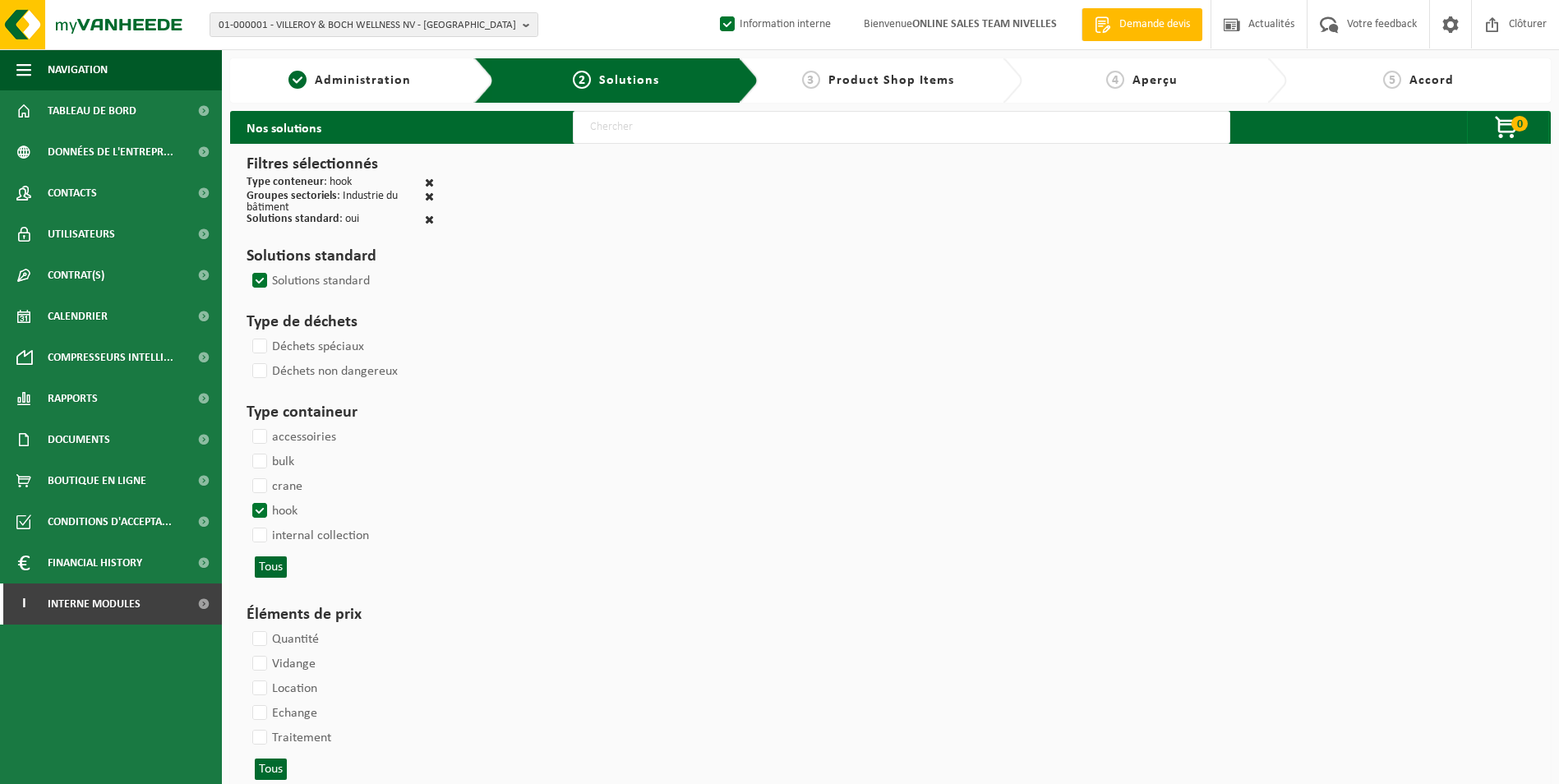
select select
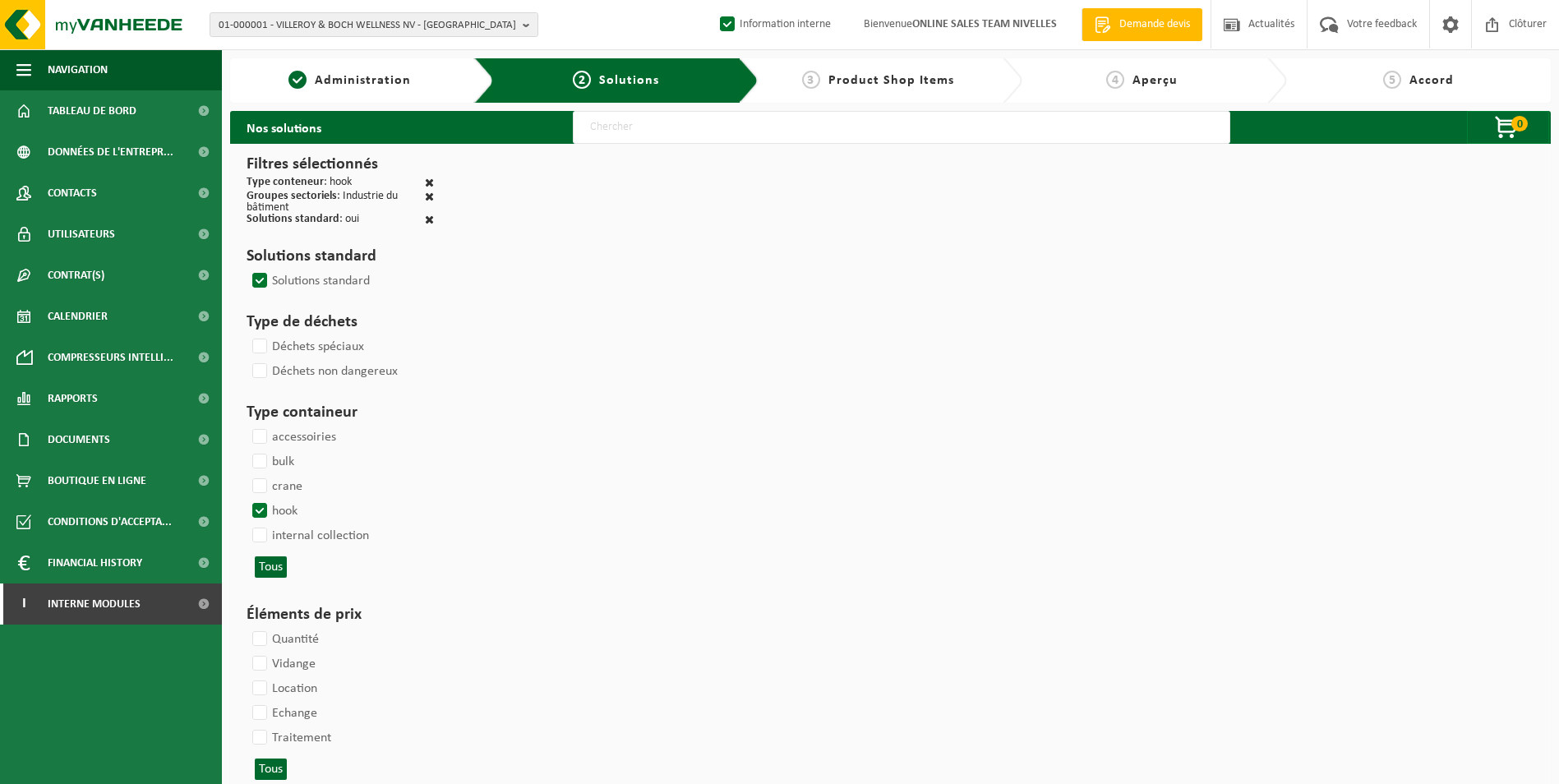
select select
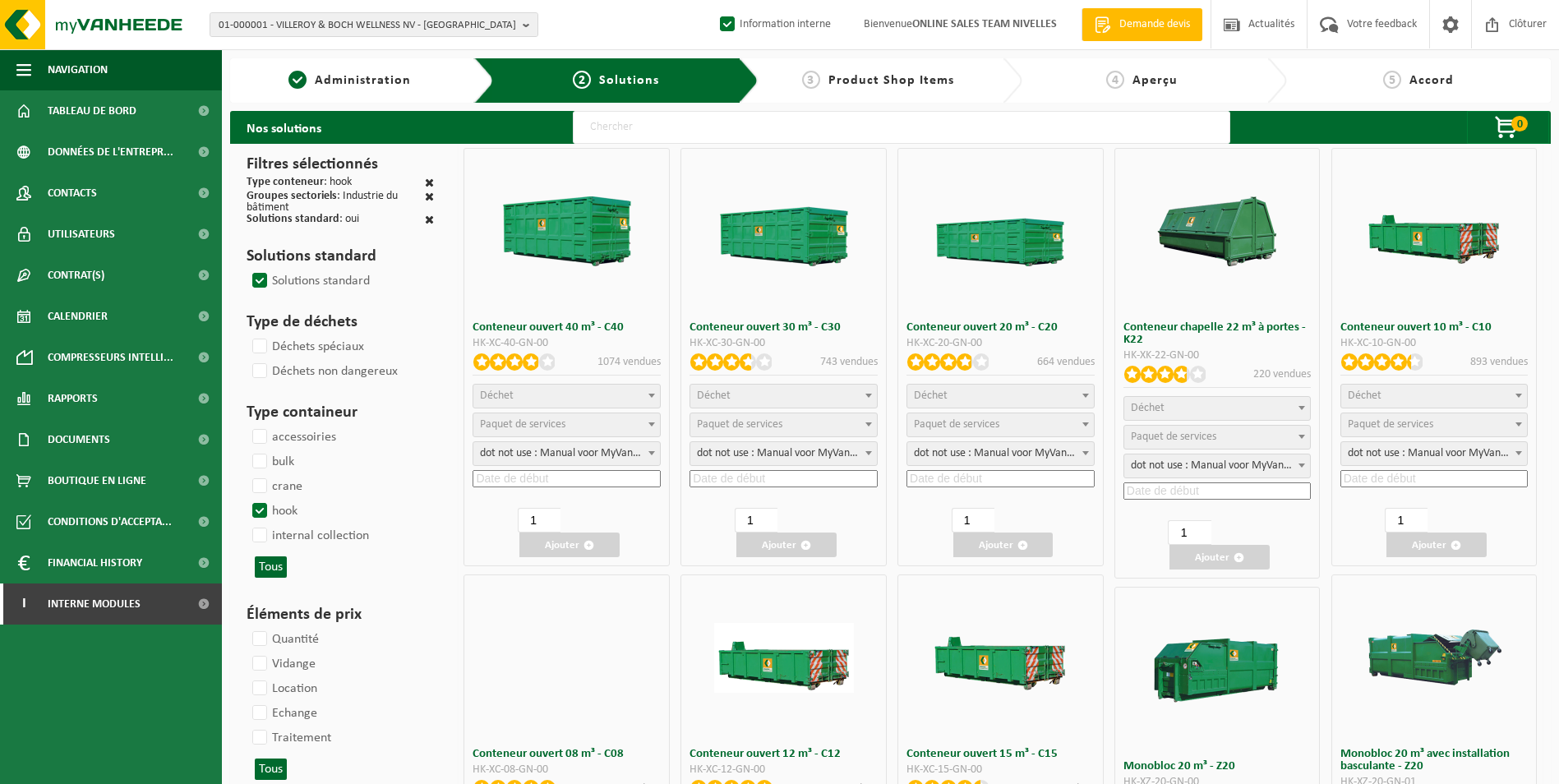
select select
select select "197"
select select
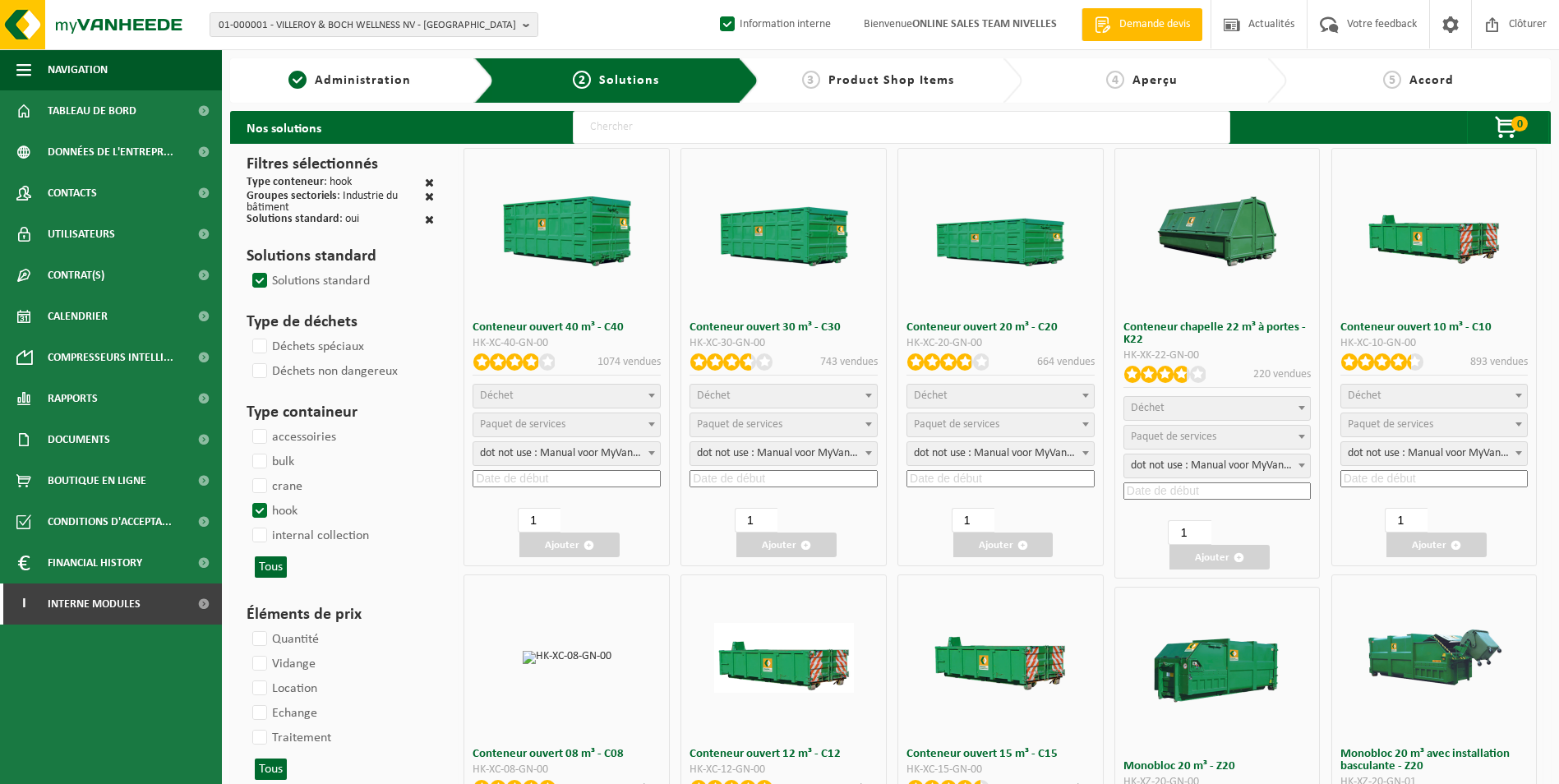
select select
select select "25"
select select "197"
select select
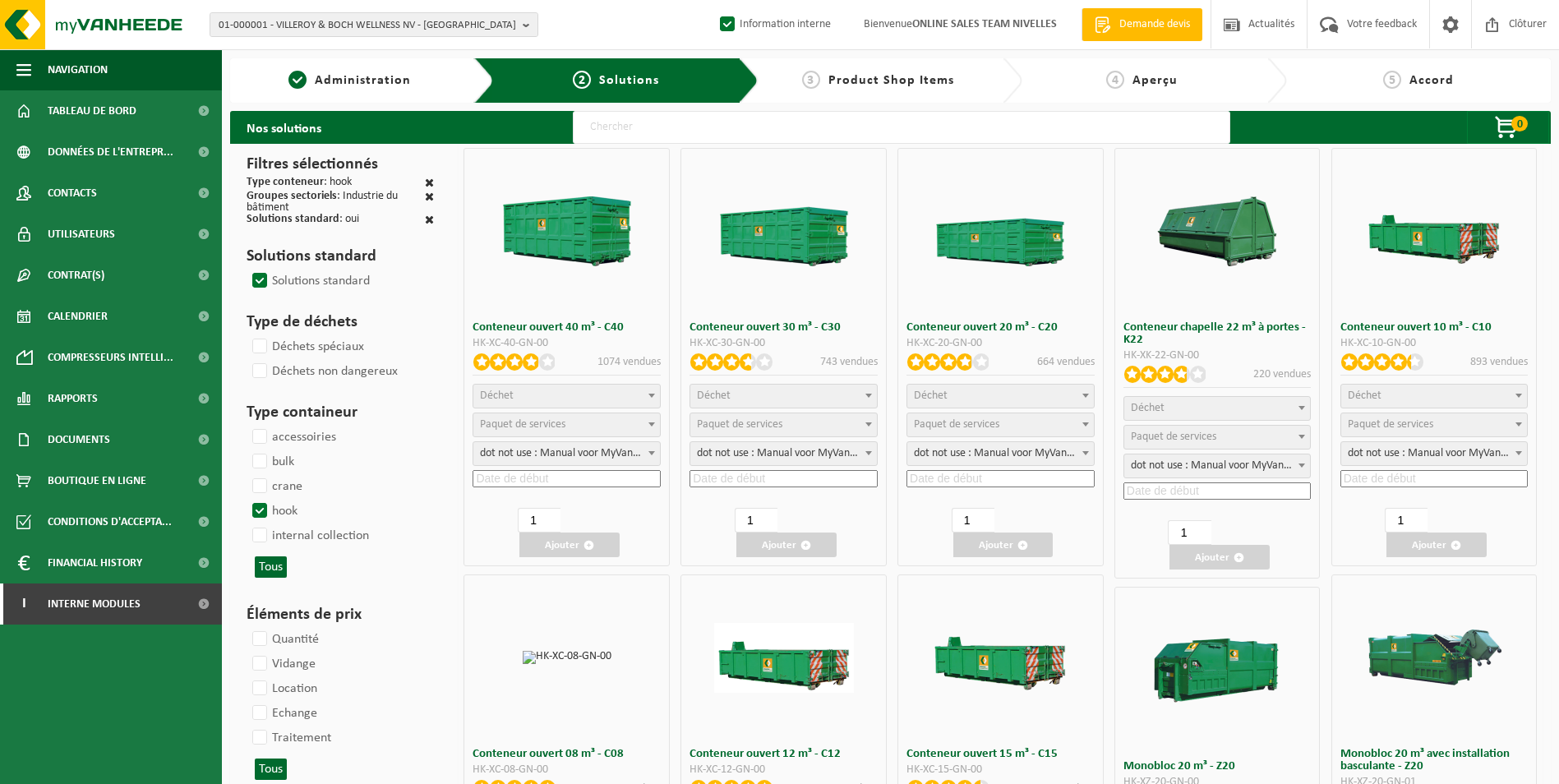
select select "8"
select select
select select "7"
select select
select select "7"
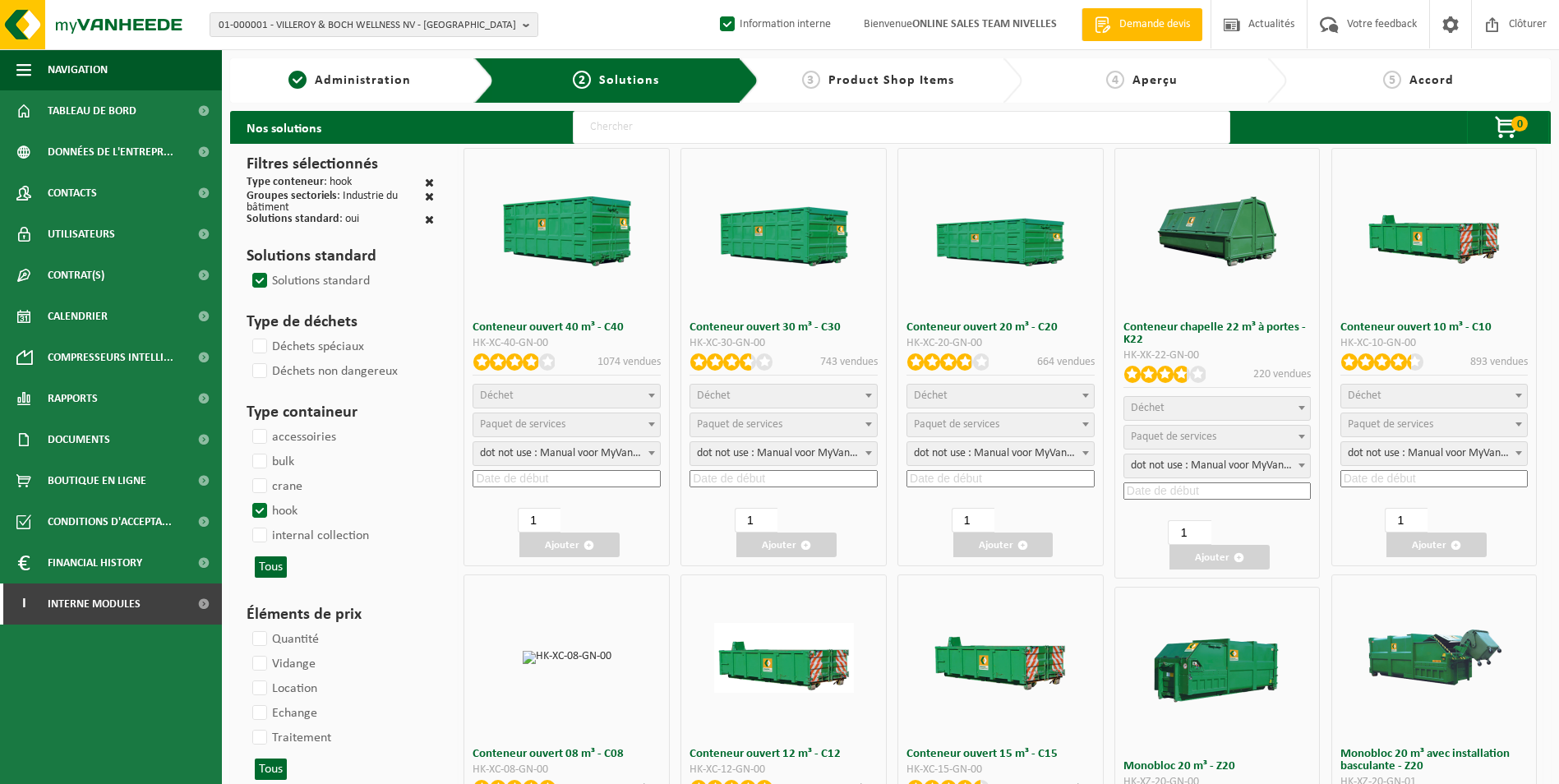
select select
select select "25"
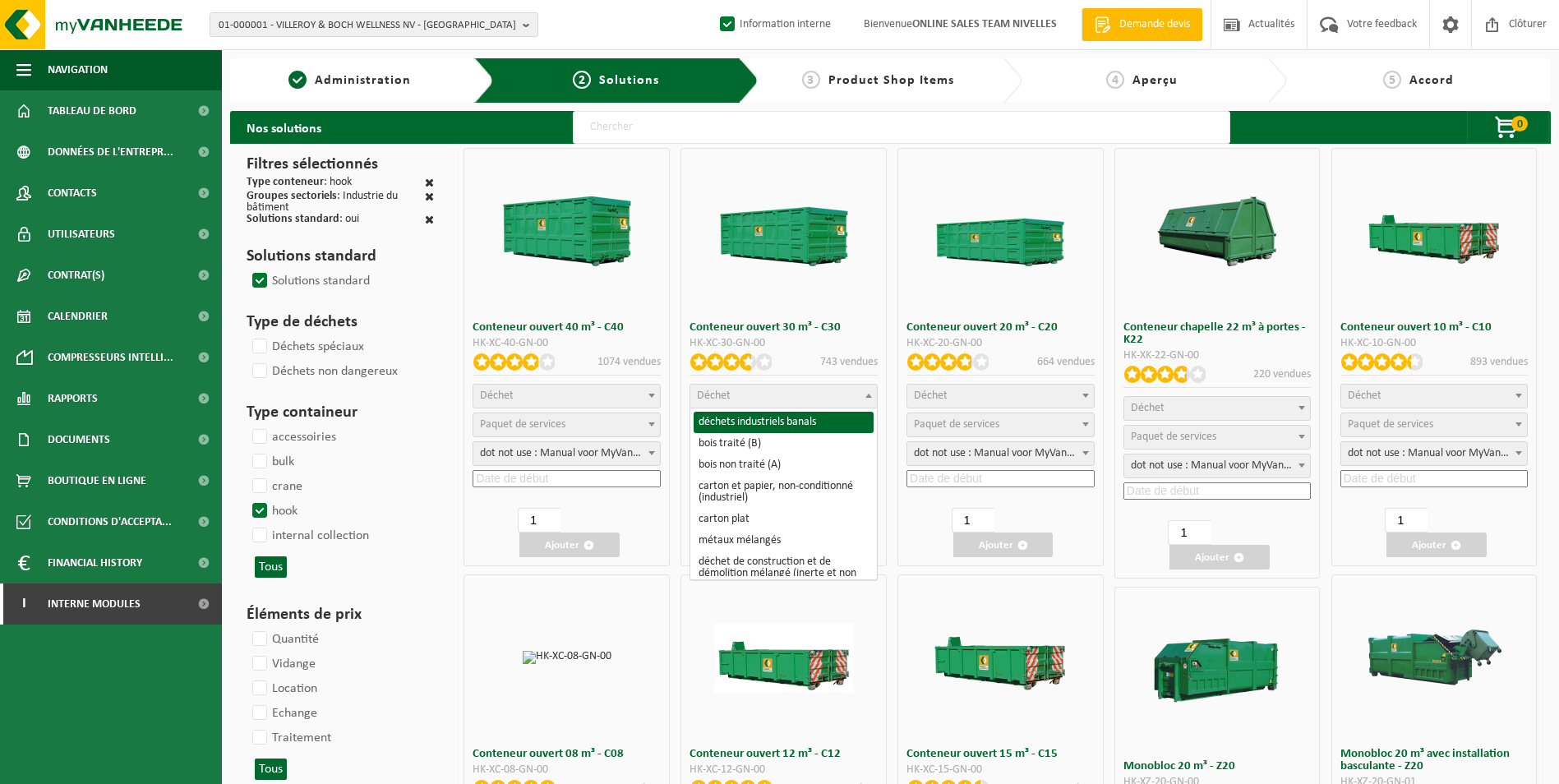
click at [795, 391] on span "Déchet" at bounding box center [783, 395] width 186 height 23
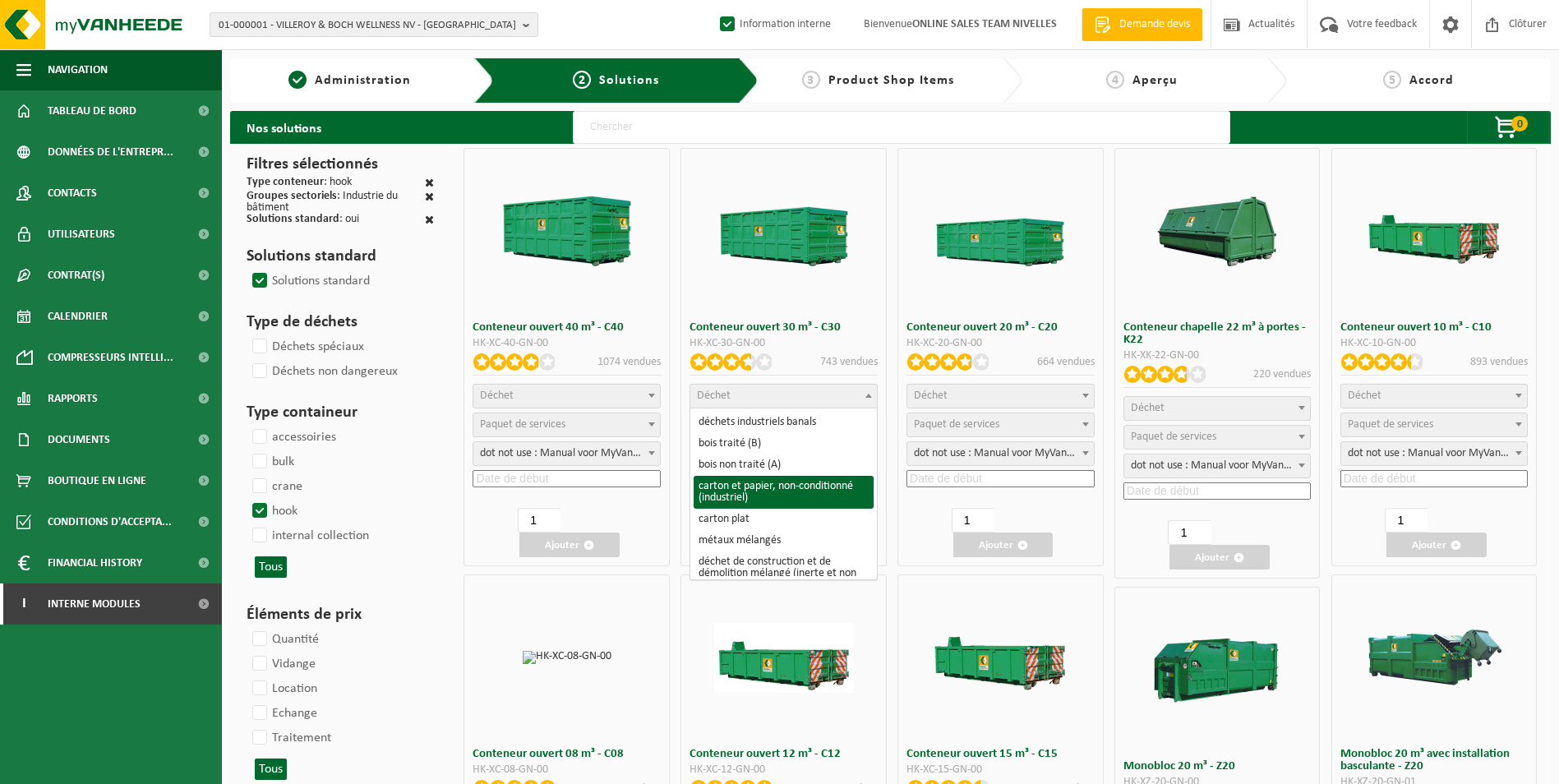
scroll to position [82, 0]
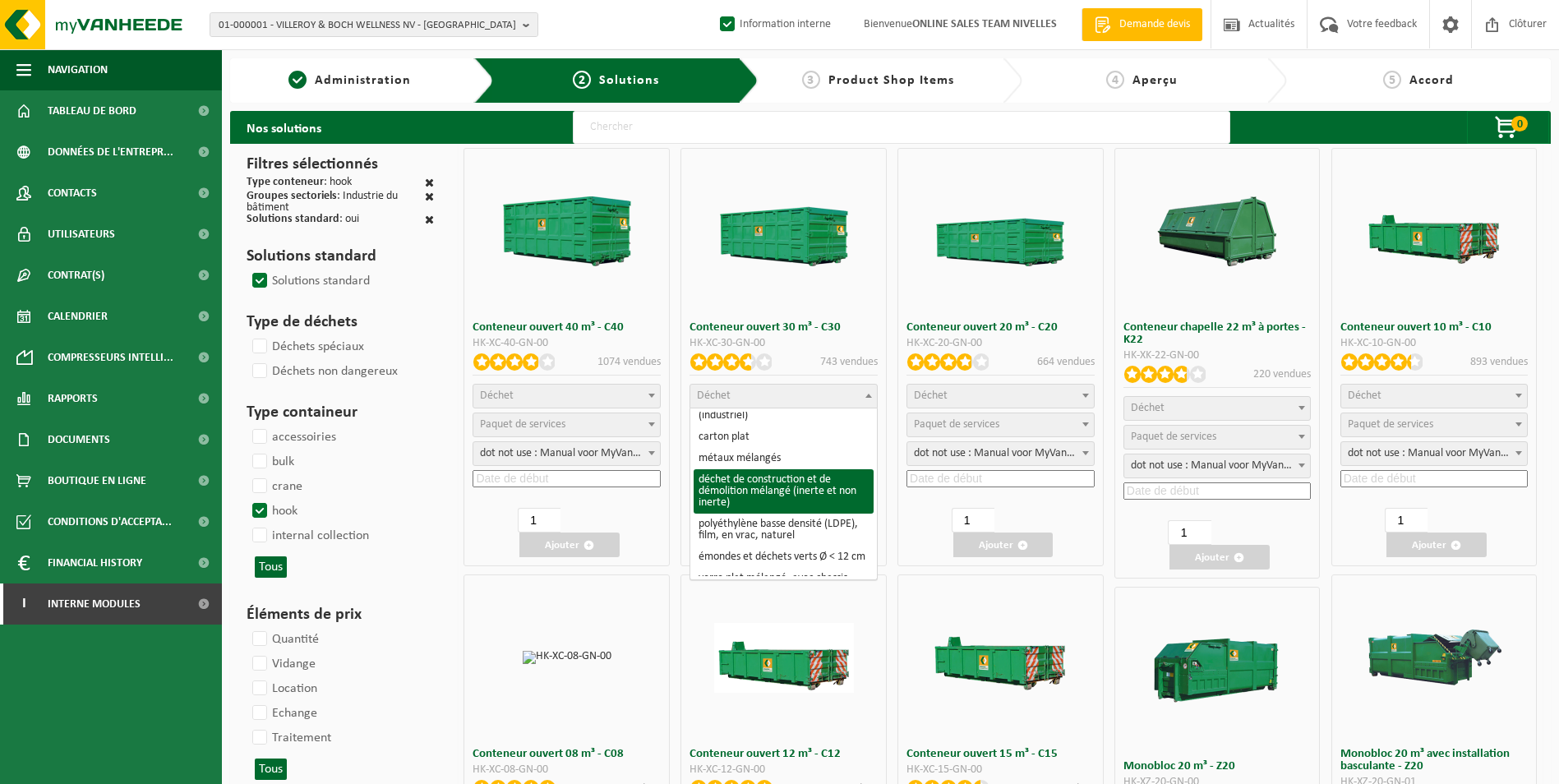
select select "31"
select select
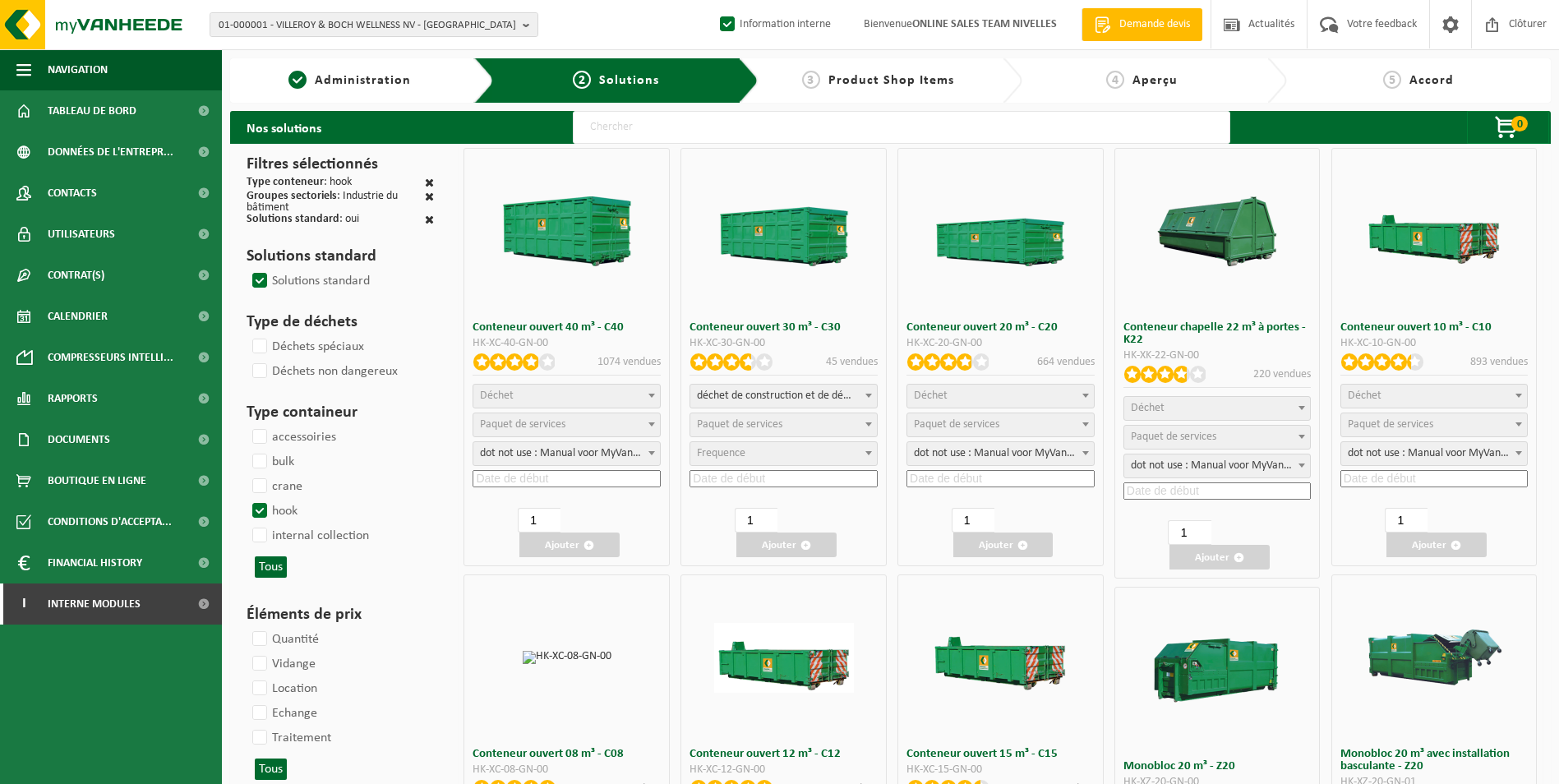
select select
select select "197"
select select "25"
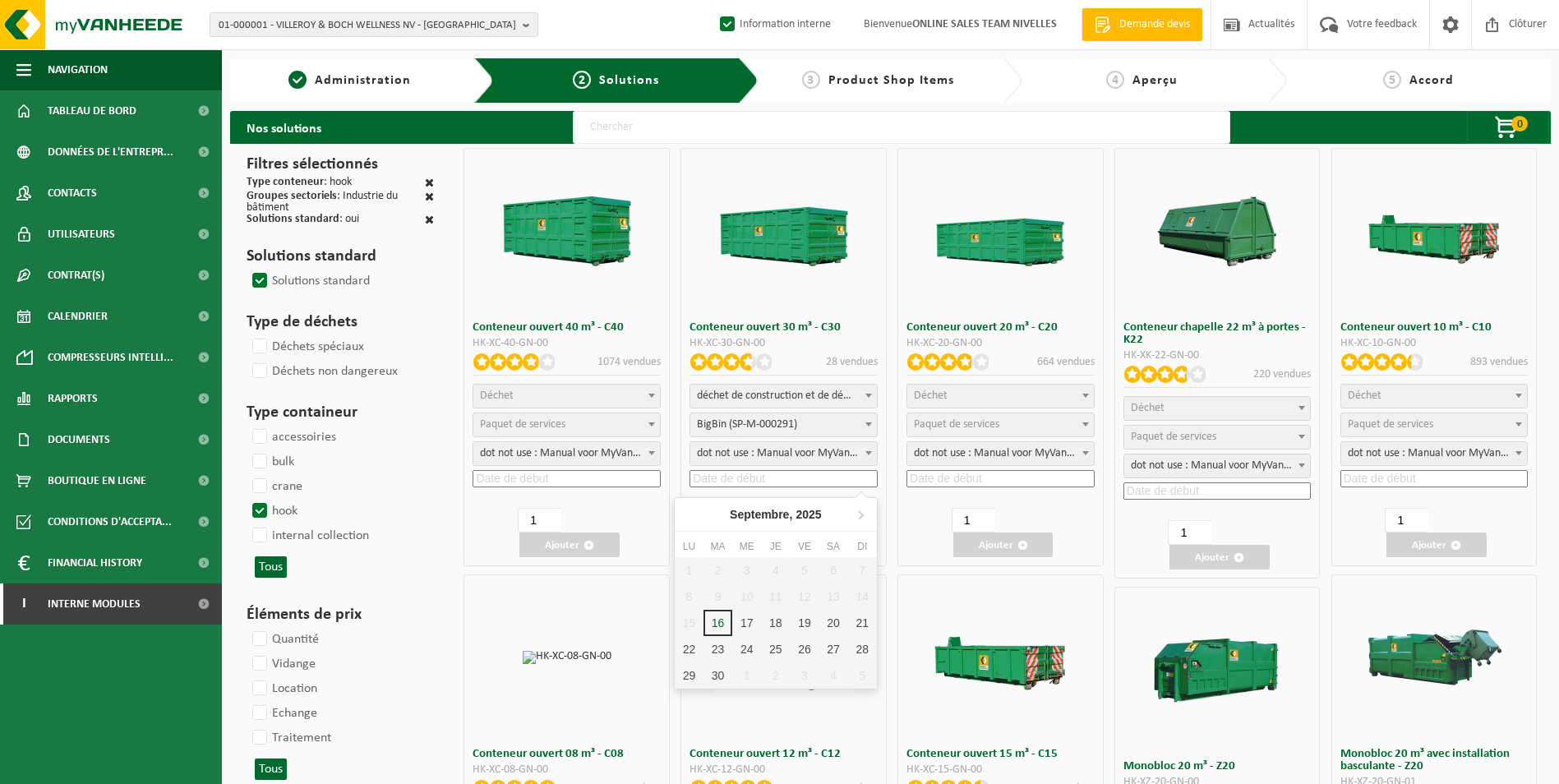
click at [754, 478] on input at bounding box center [783, 478] width 188 height 17
click at [743, 622] on div "17" at bounding box center [747, 623] width 29 height 26
type input "2025-09-17"
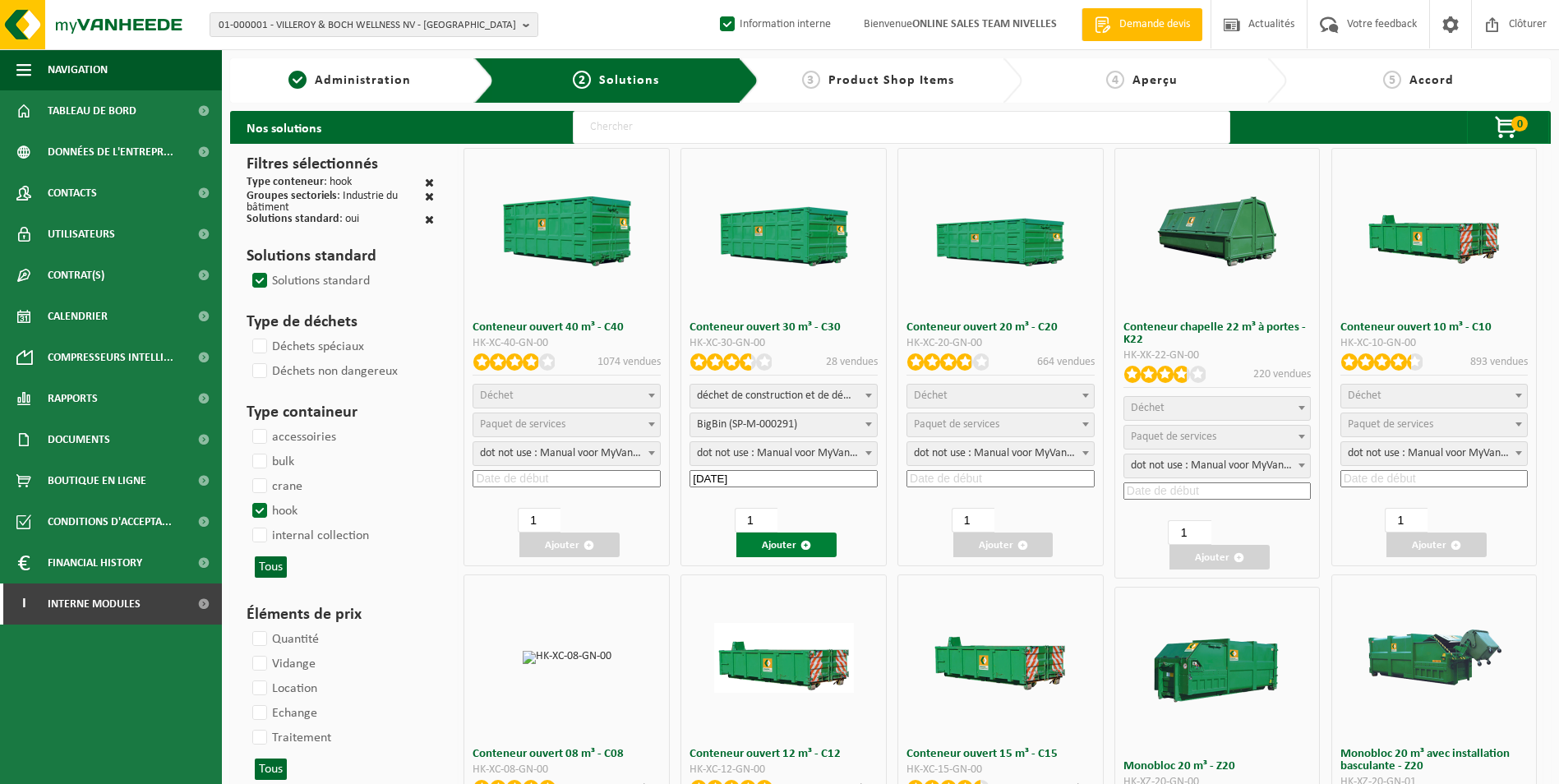
click at [769, 542] on button "Ajouter" at bounding box center [786, 544] width 100 height 25
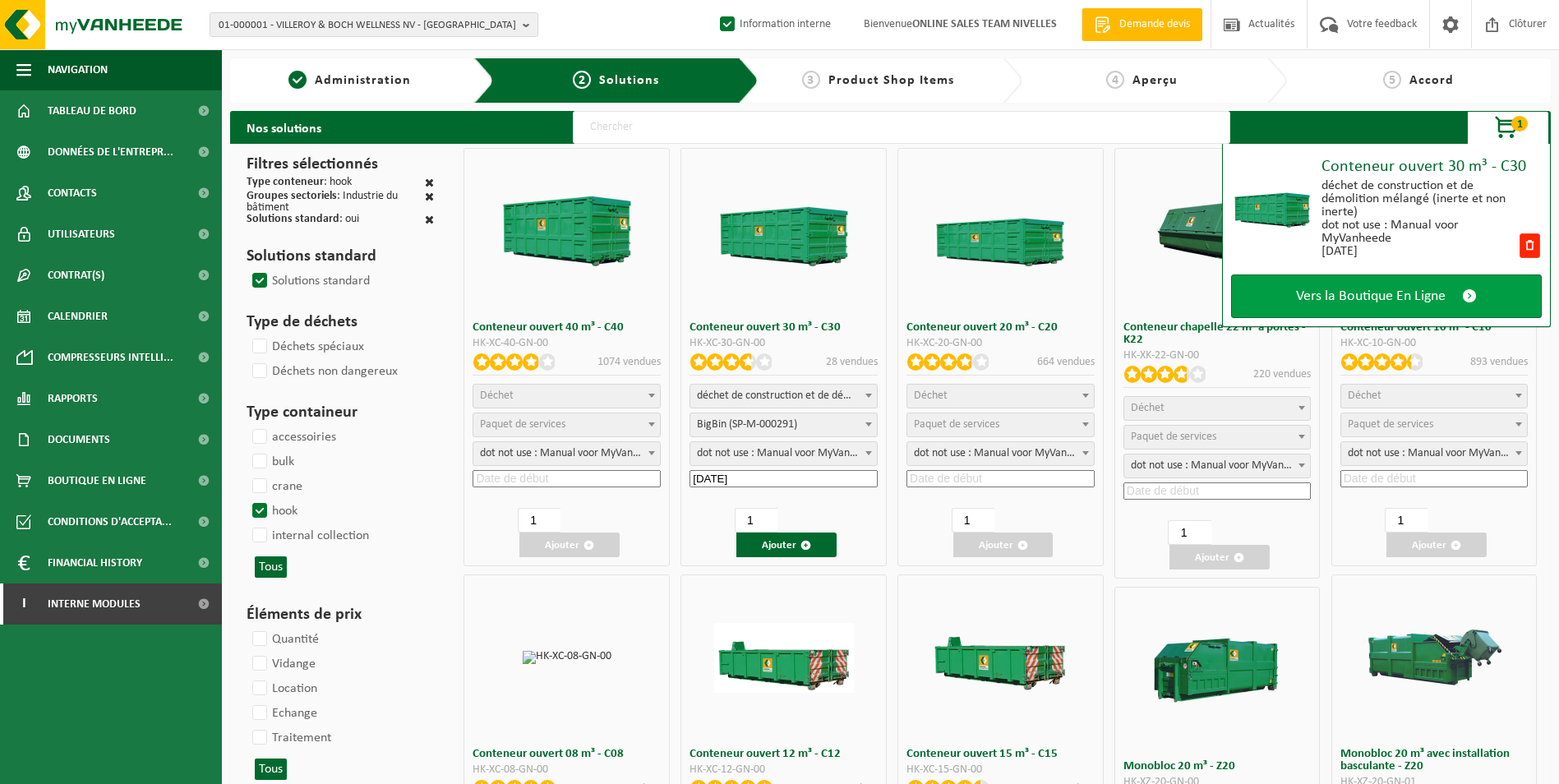
click at [1351, 292] on span "Vers la Boutique En Ligne" at bounding box center [1370, 296] width 149 height 17
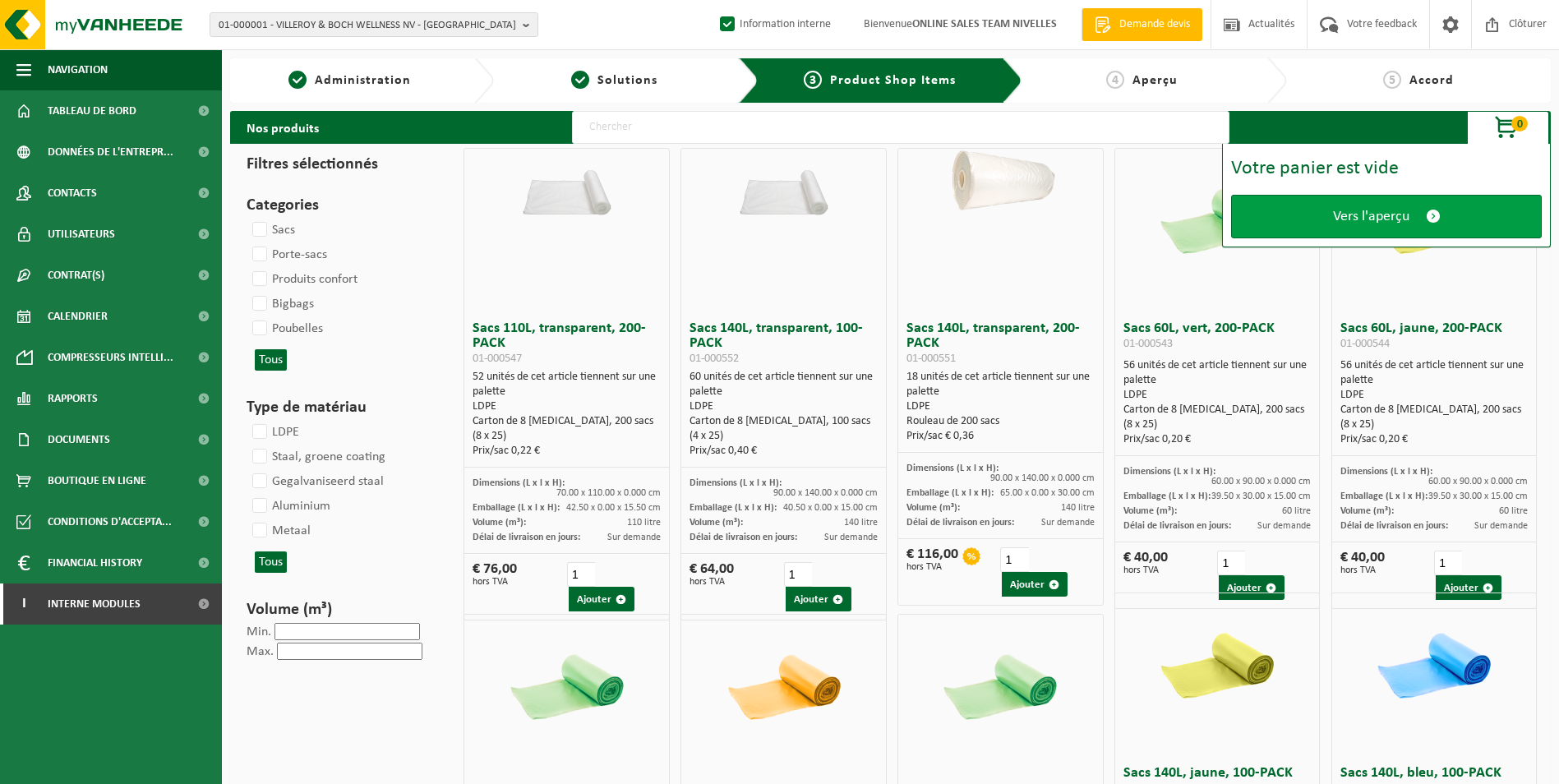
click at [1396, 205] on link "Vers l'aperçu" at bounding box center [1386, 216] width 311 height 44
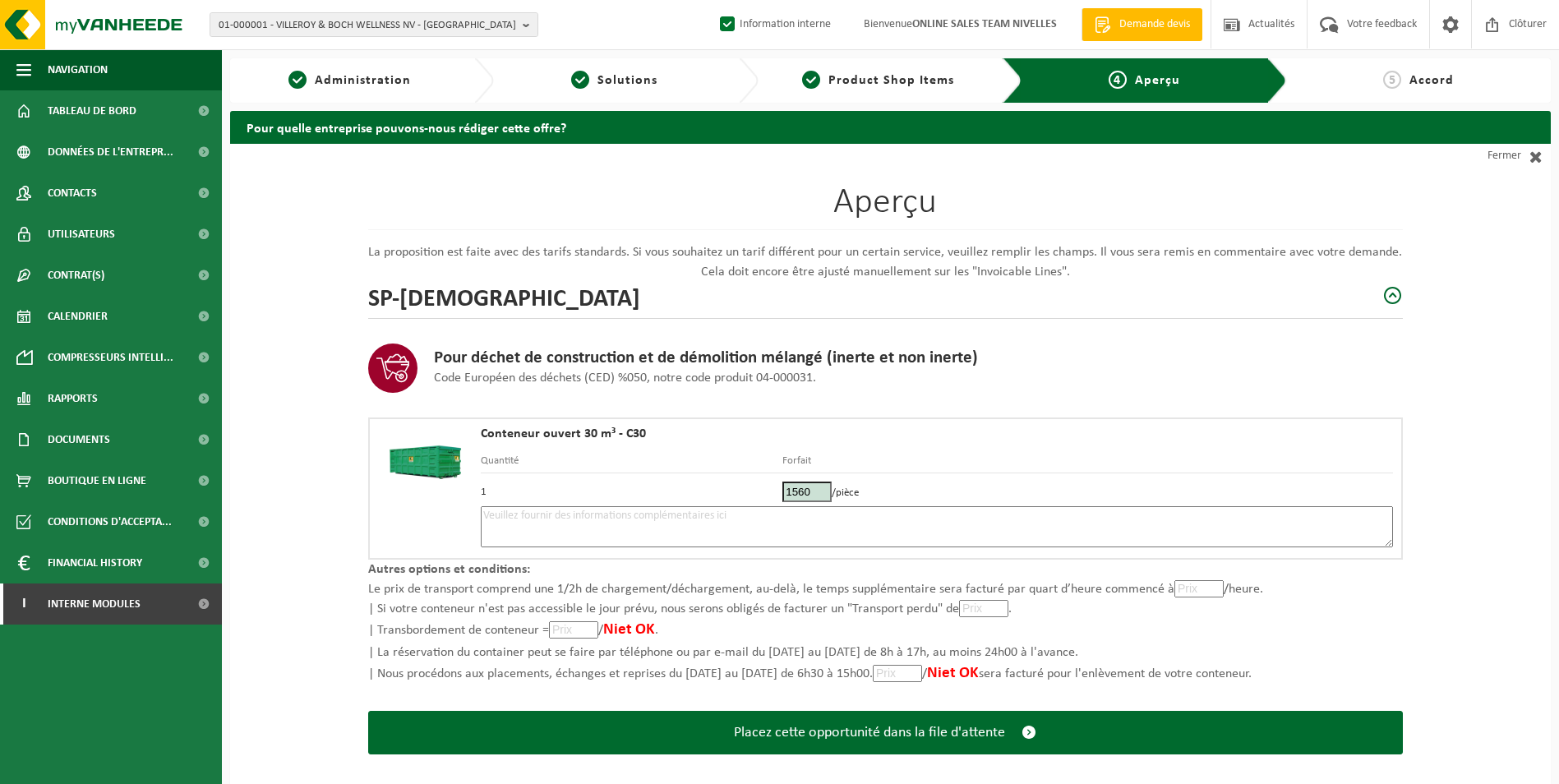
click at [731, 527] on textarea at bounding box center [937, 527] width 912 height 41
type textarea "p"
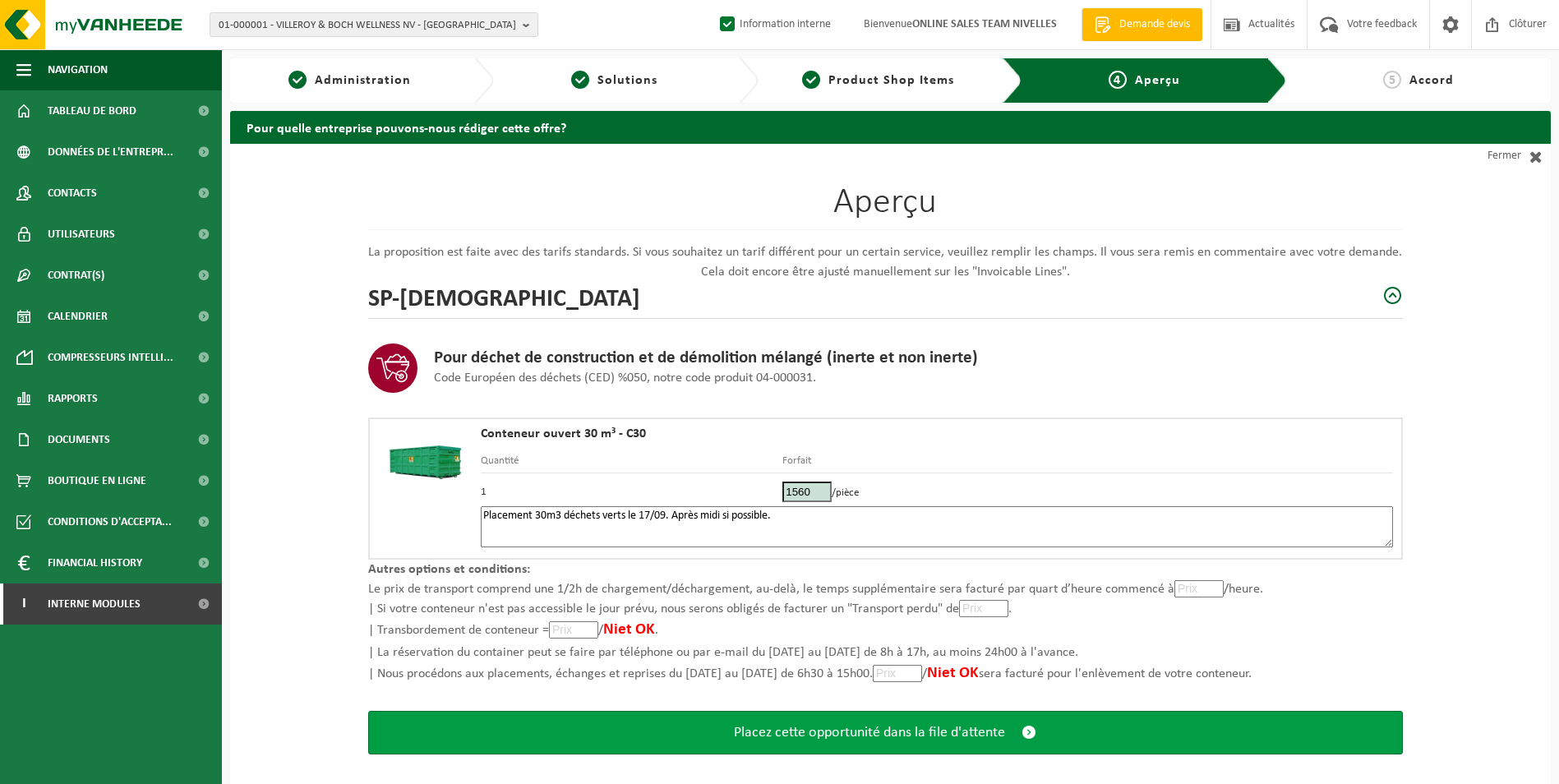
type textarea "Placement 30m3 déchets verts le 17/09. Après midi si possible."
click at [817, 737] on span "Placez cette opportunité dans la file d'attente" at bounding box center [869, 733] width 271 height 17
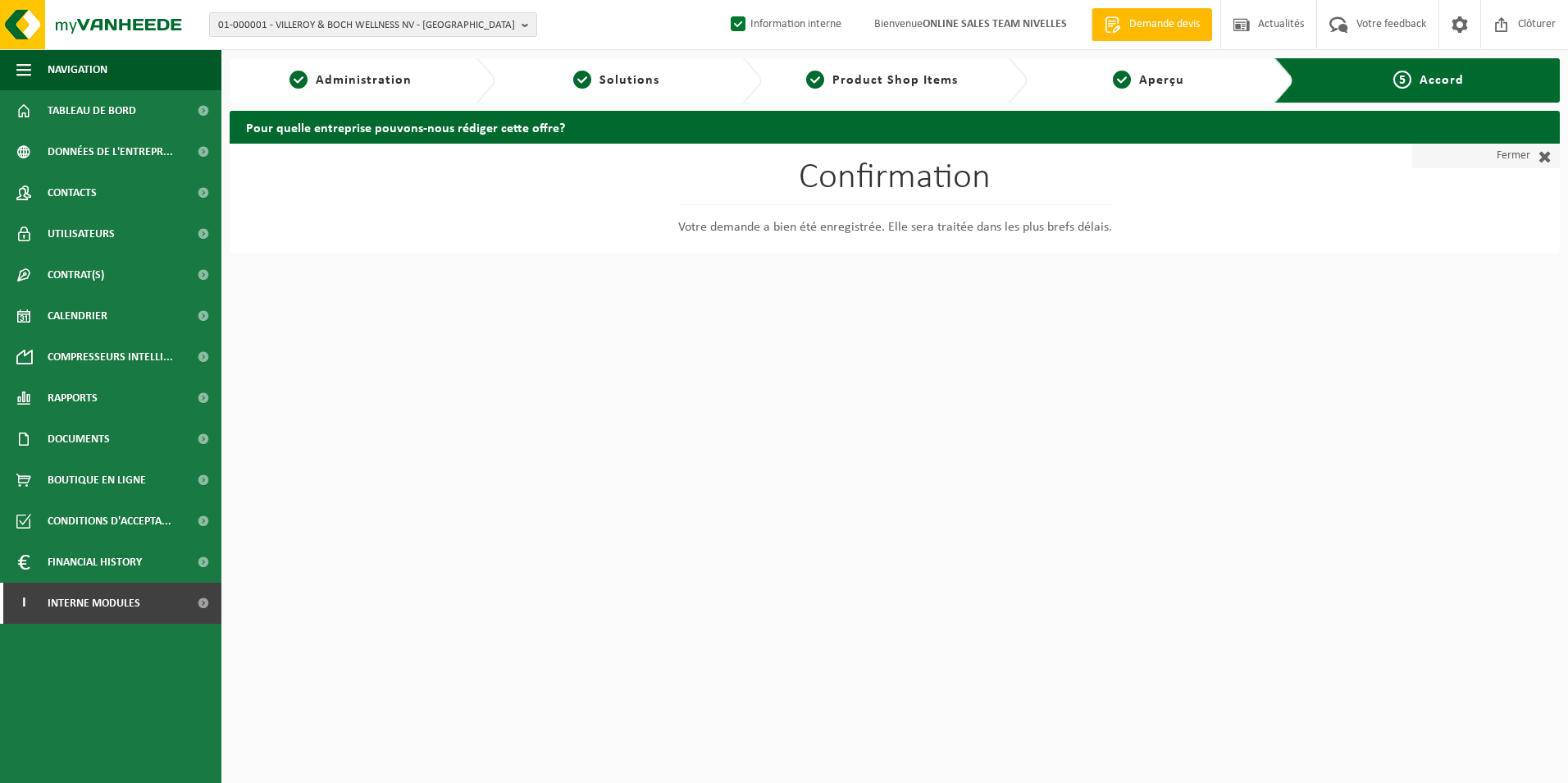
click at [1524, 154] on link "Fermer" at bounding box center [1486, 155] width 148 height 25
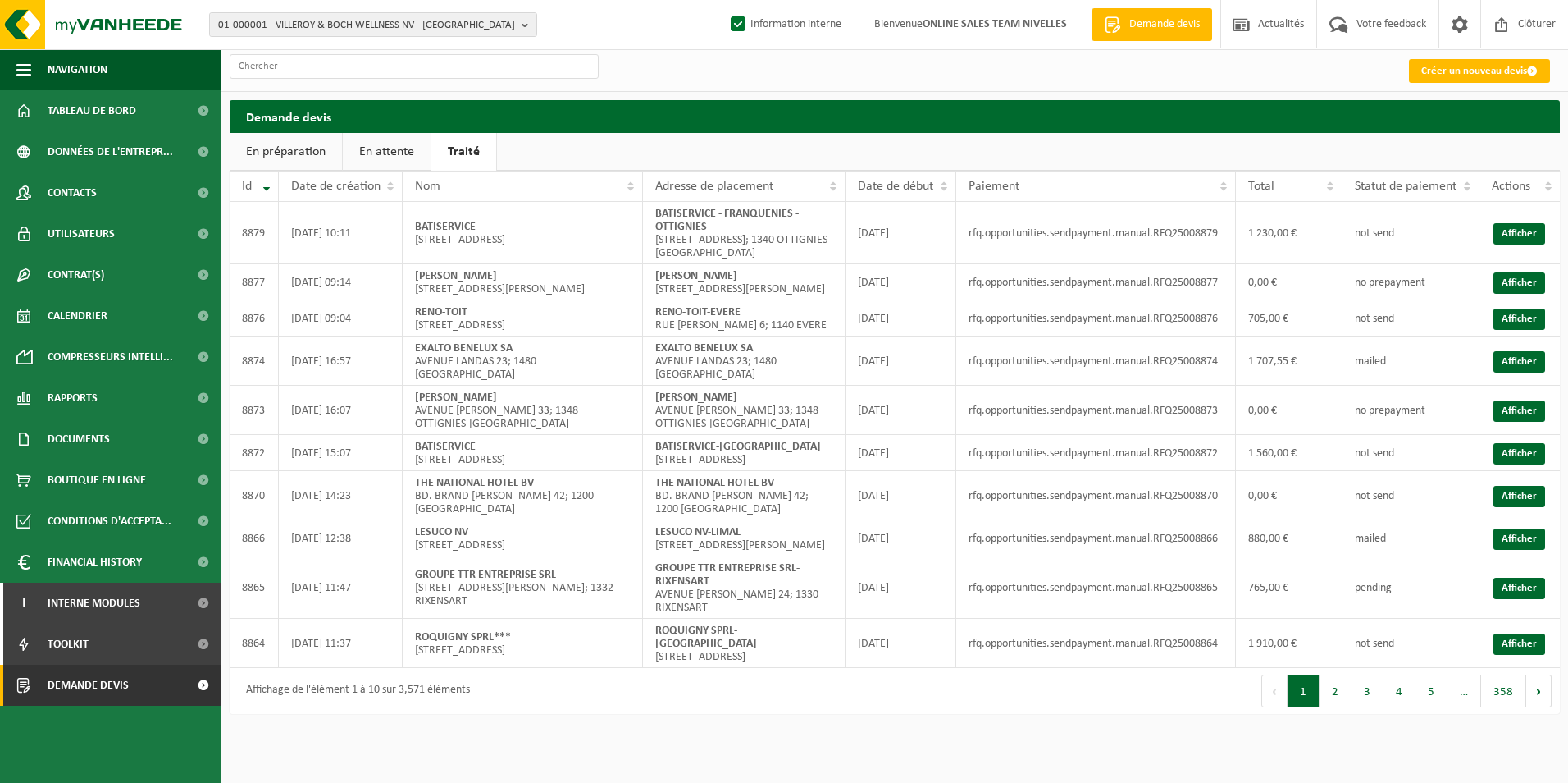
click at [390, 152] on link "En attente" at bounding box center [386, 152] width 88 height 38
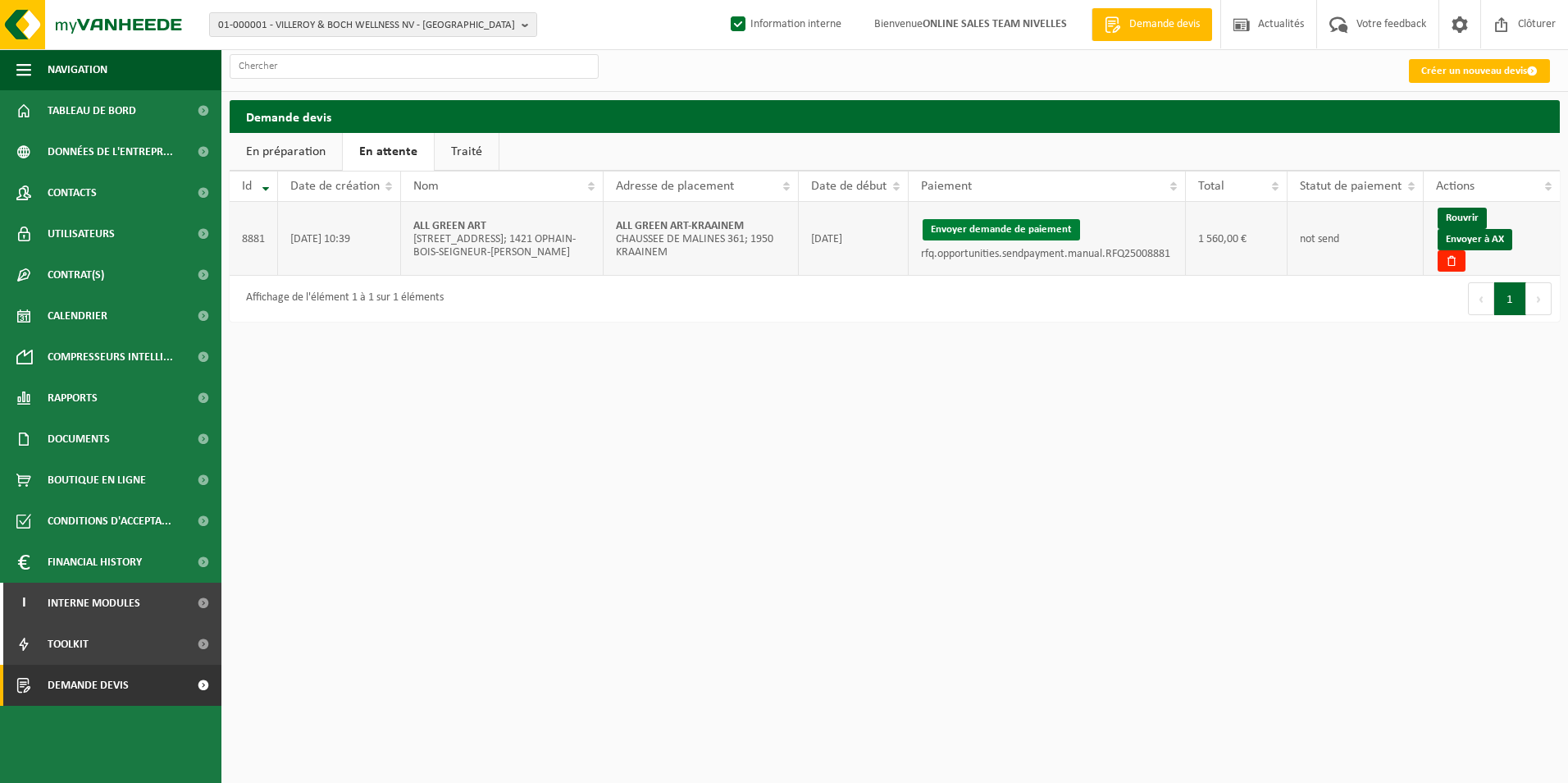
click at [1012, 222] on button "Envoyer demande de paiement" at bounding box center [1001, 229] width 158 height 21
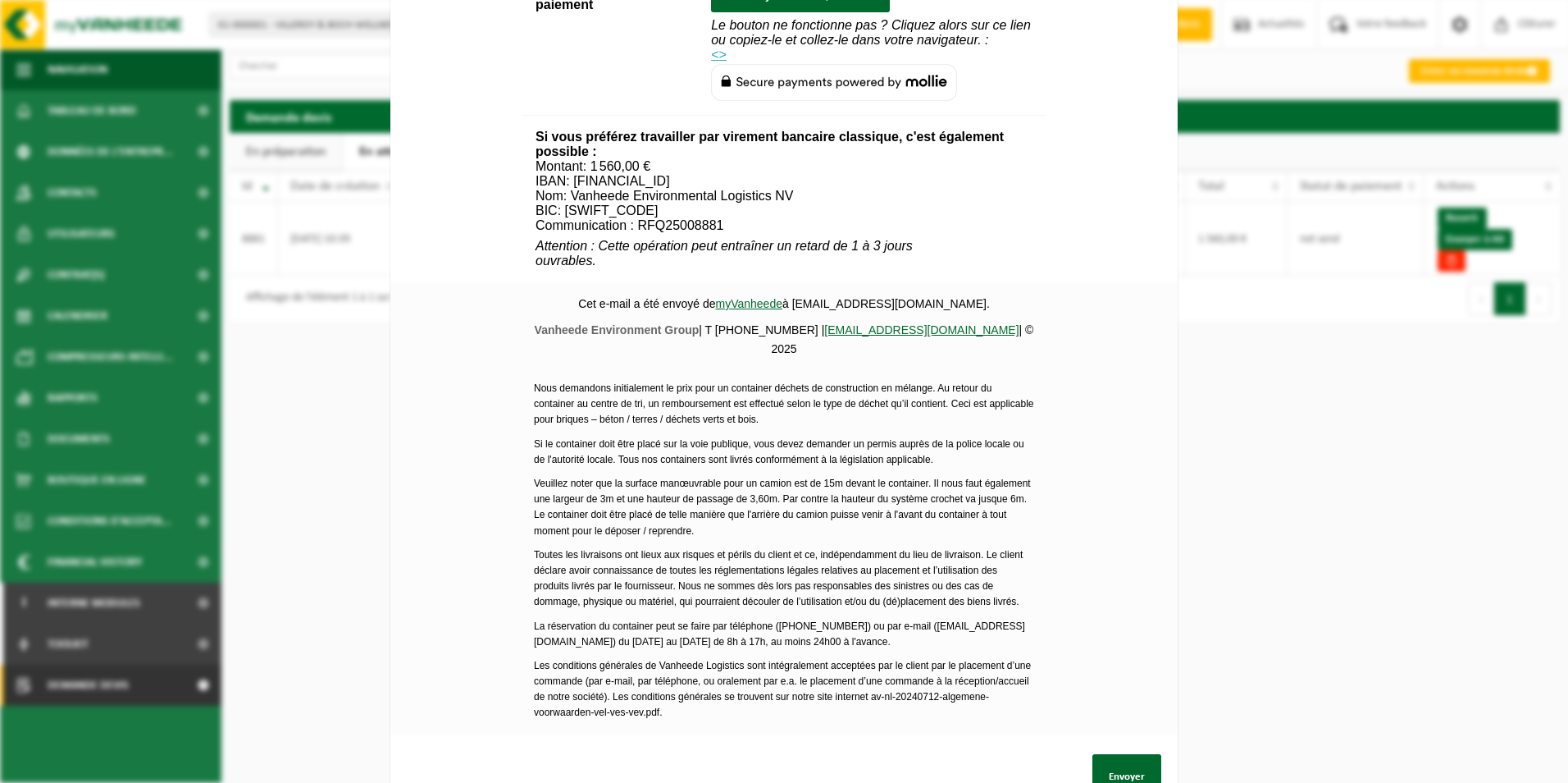
scroll to position [574, 0]
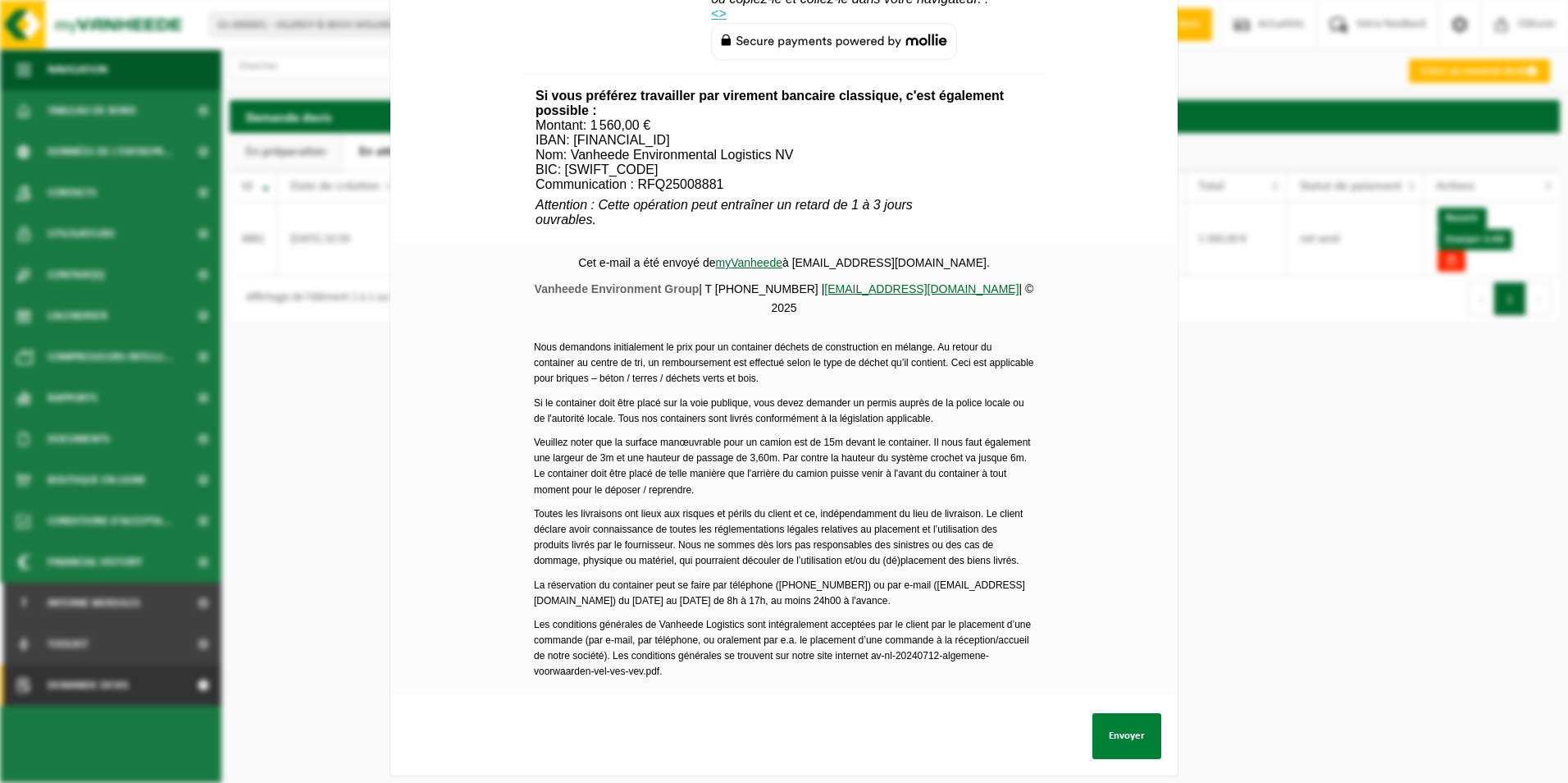
click at [1120, 725] on button "Envoyer" at bounding box center [1126, 736] width 69 height 46
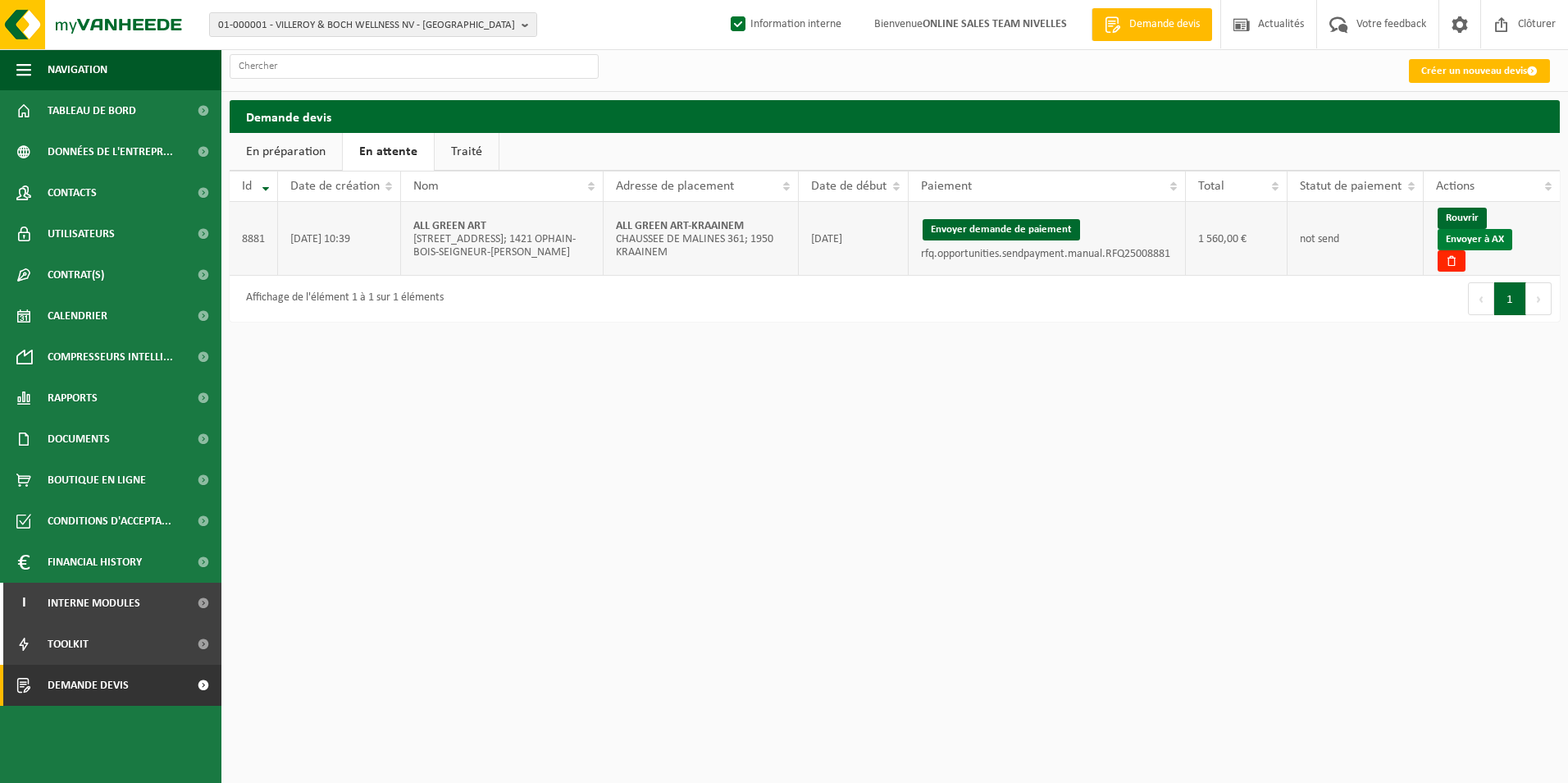
click at [1461, 250] on link "Envoyer à AX" at bounding box center [1475, 239] width 75 height 21
click at [457, 158] on link "Traité" at bounding box center [466, 152] width 64 height 38
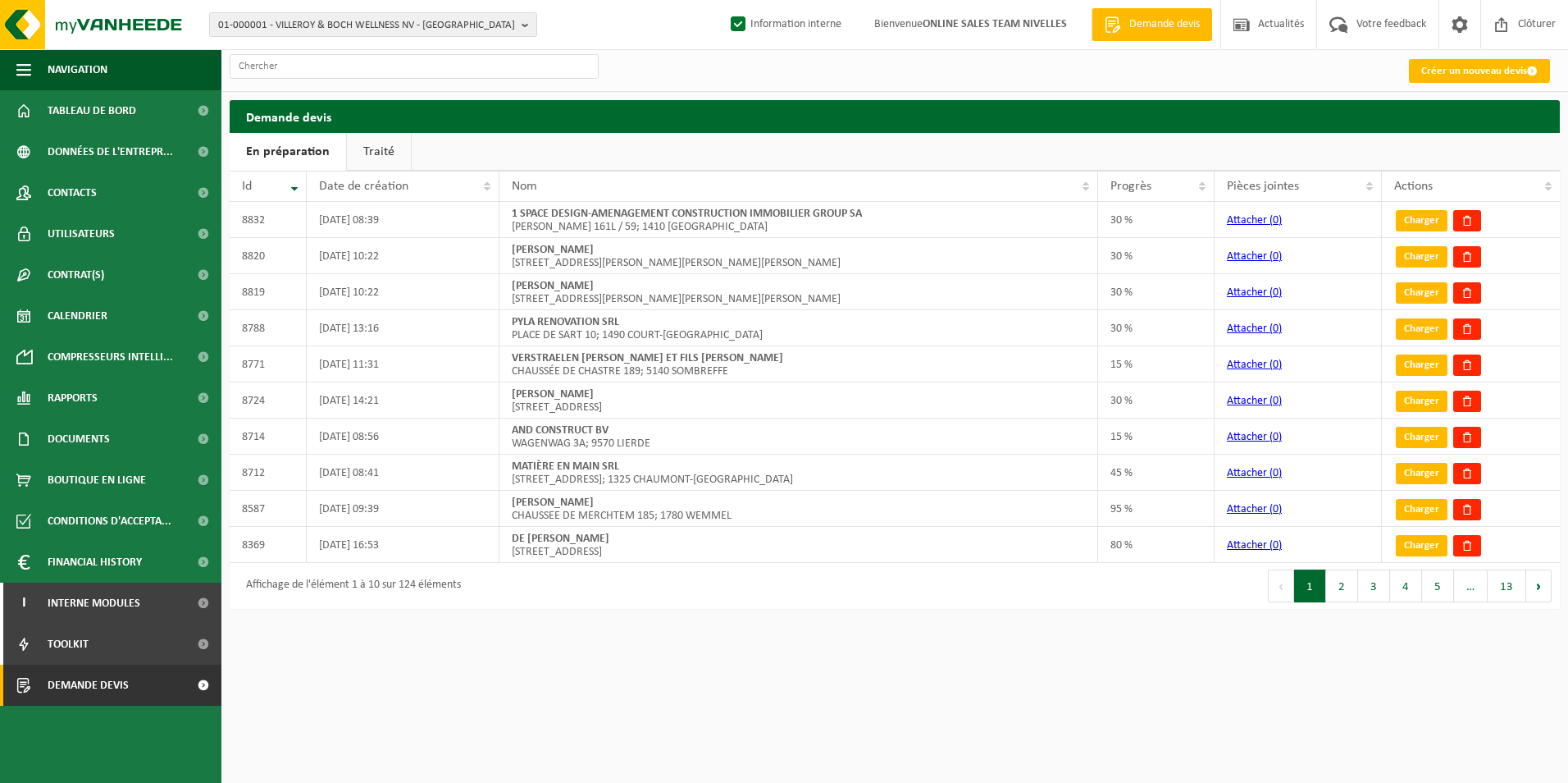
click at [379, 153] on link "Traité" at bounding box center [379, 152] width 64 height 38
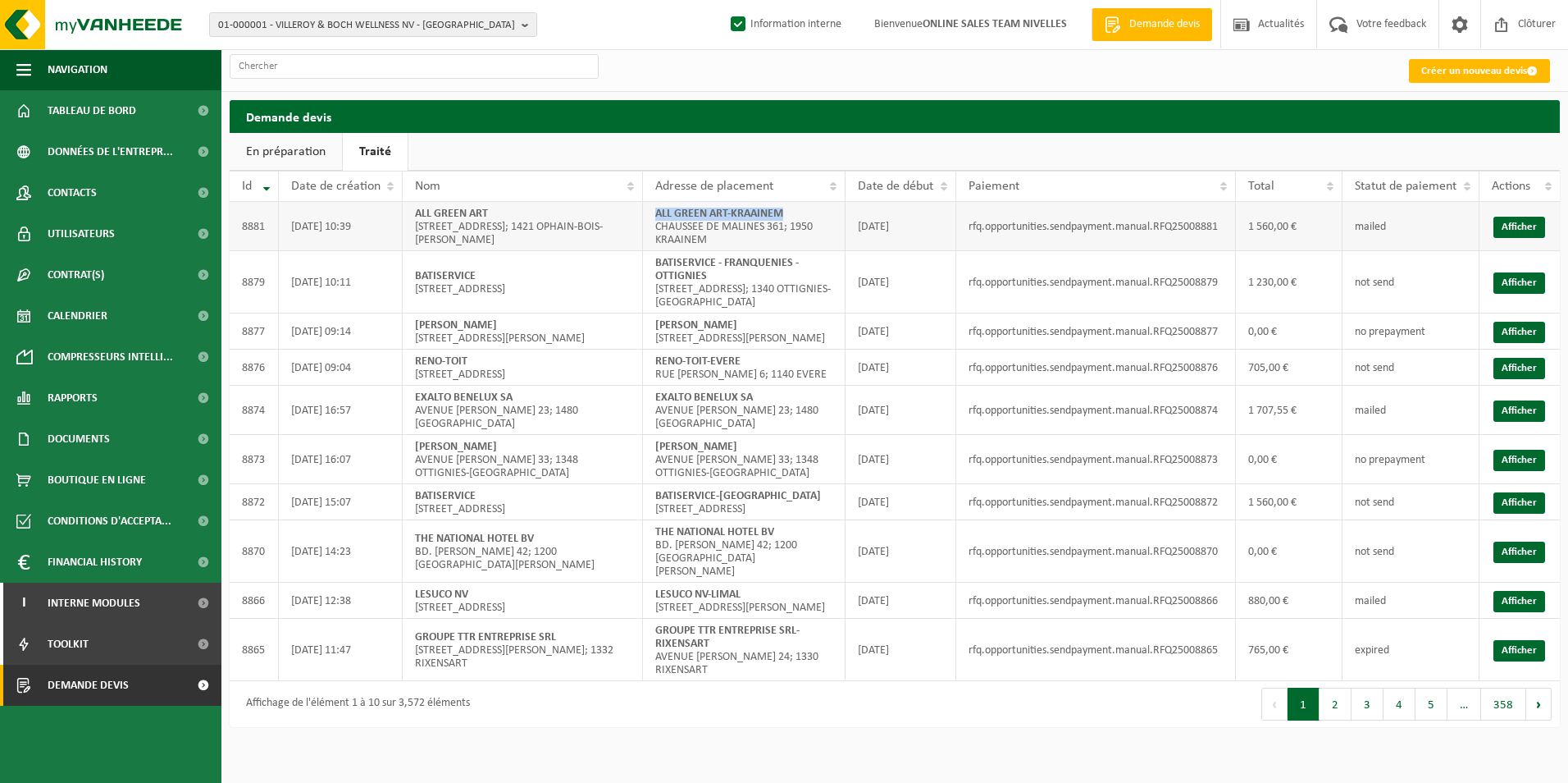
drag, startPoint x: 652, startPoint y: 216, endPoint x: 839, endPoint y: 216, distance: 187.0
click at [839, 216] on td "ALL GREEN ART-KRAAINEM CHAUSSEE DE MALINES 361; 1950 KRAAINEM" at bounding box center [744, 227] width 203 height 49
copy strong "ALL GREEN ART-KRAAINEM"
